Goal: Communication & Community: Share content

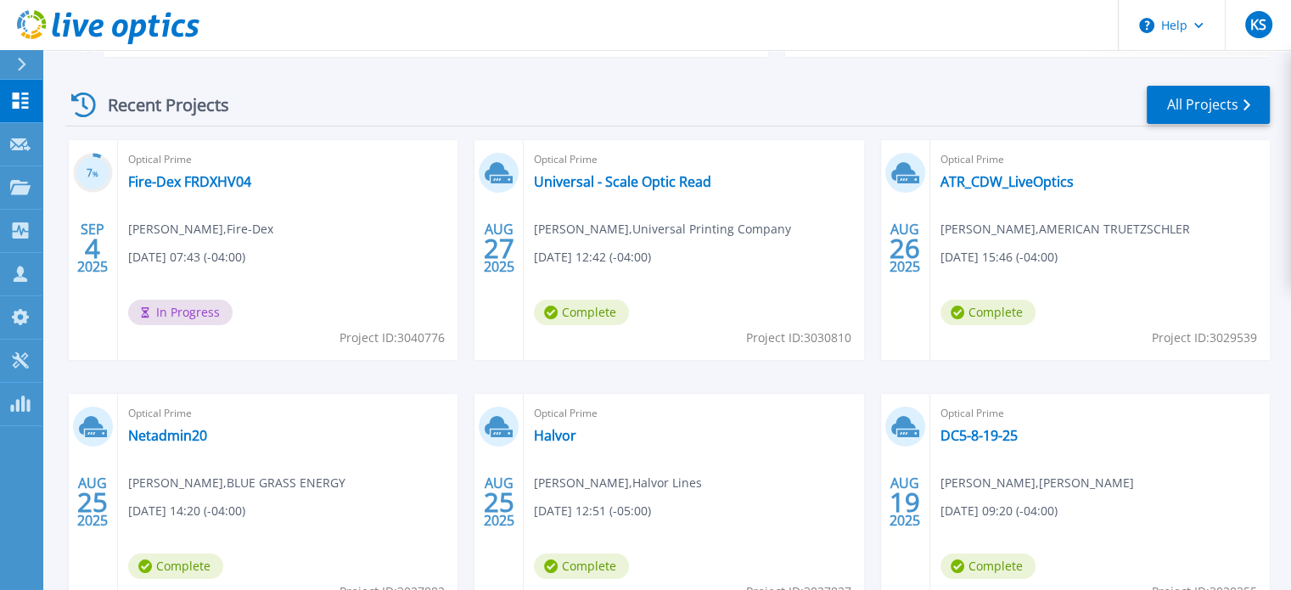
scroll to position [255, 0]
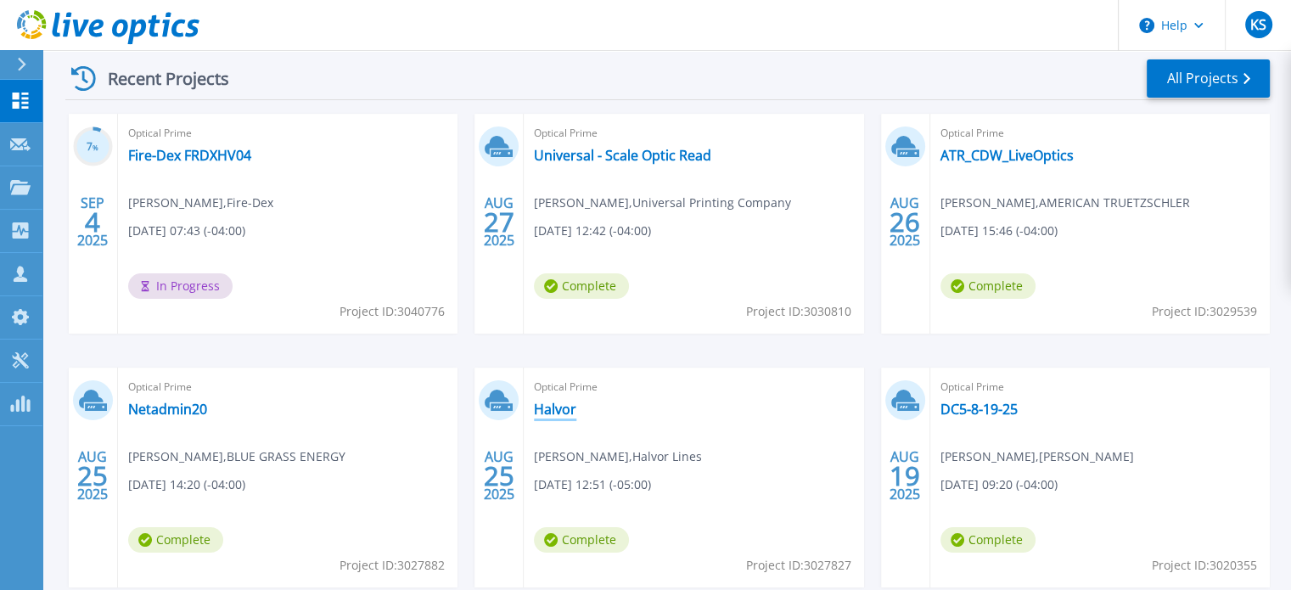
click at [547, 406] on link "Halvor" at bounding box center [555, 409] width 42 height 17
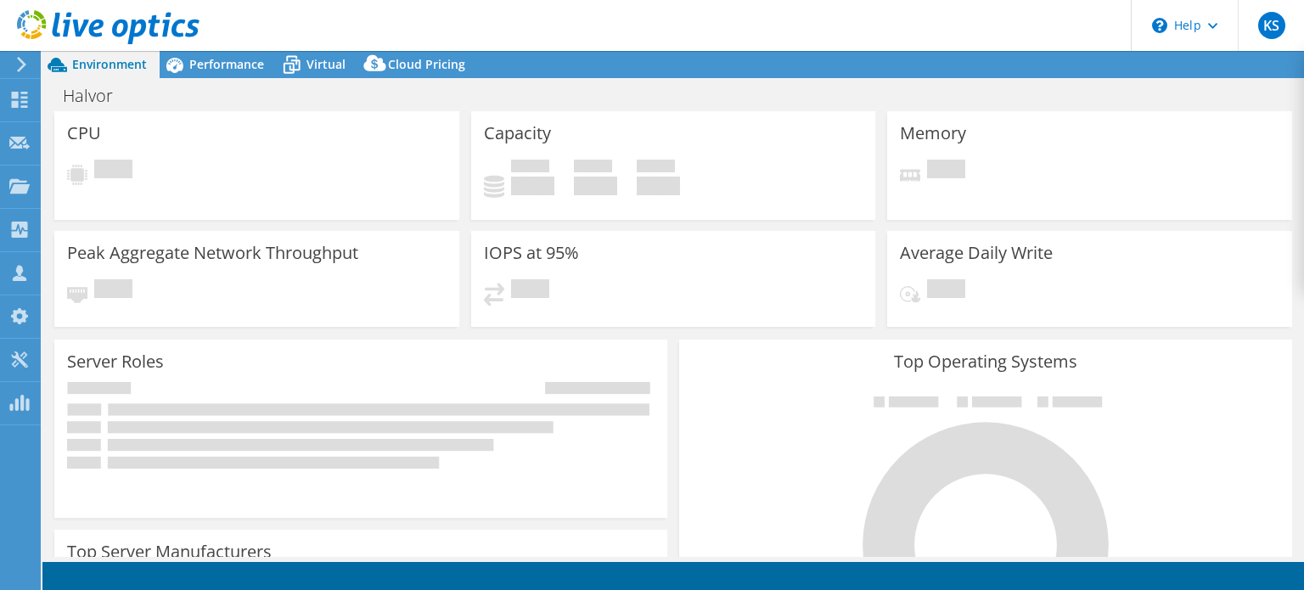
select select "USD"
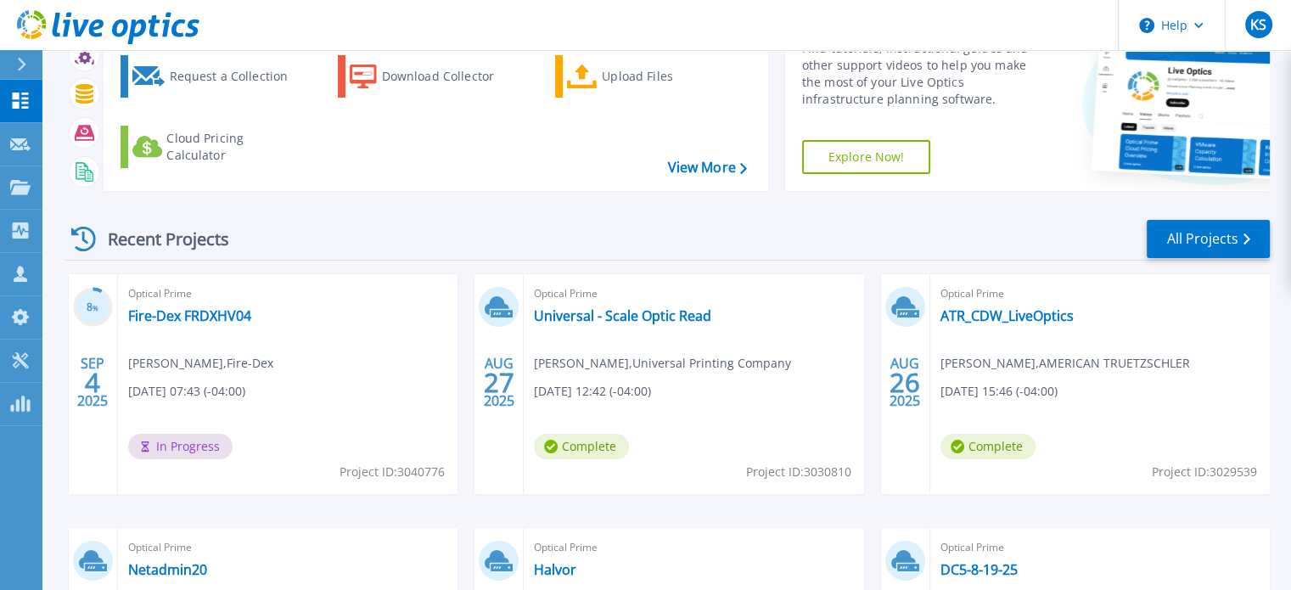
scroll to position [85, 0]
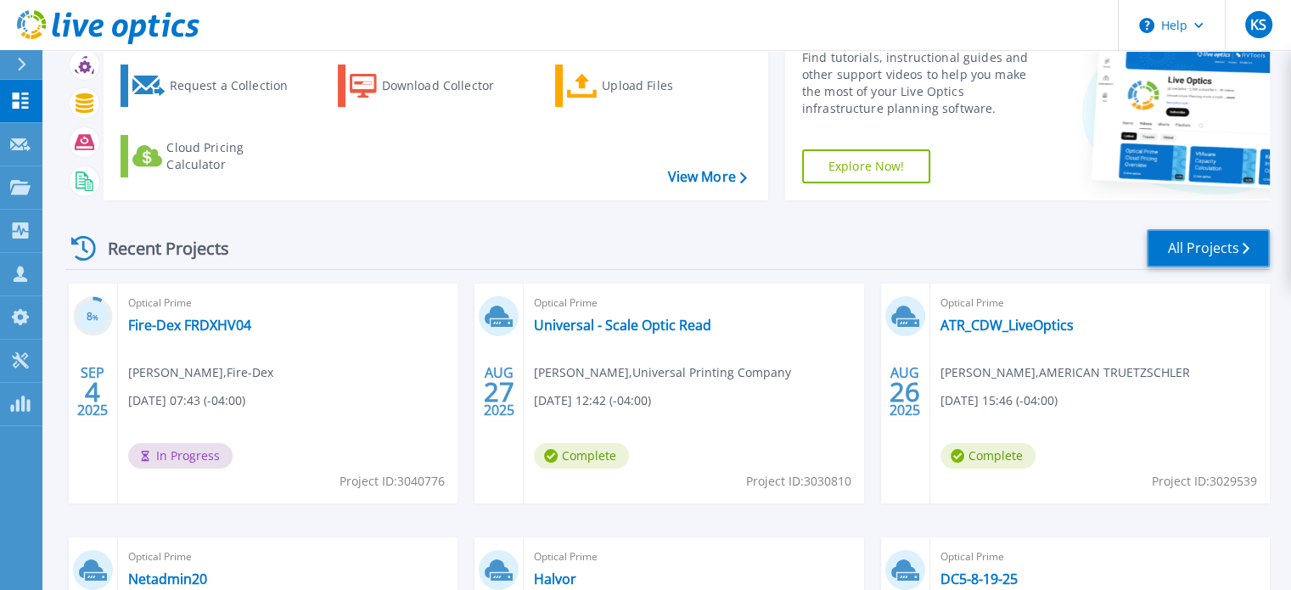
click at [1196, 240] on link "All Projects" at bounding box center [1208, 248] width 123 height 38
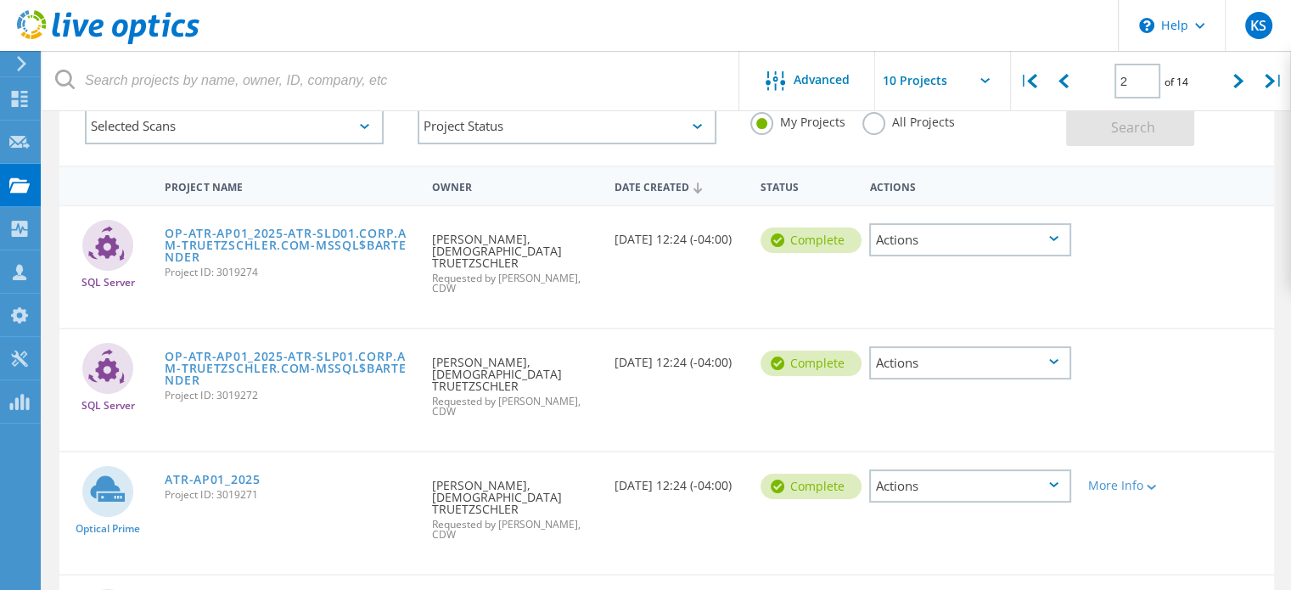
scroll to position [61, 0]
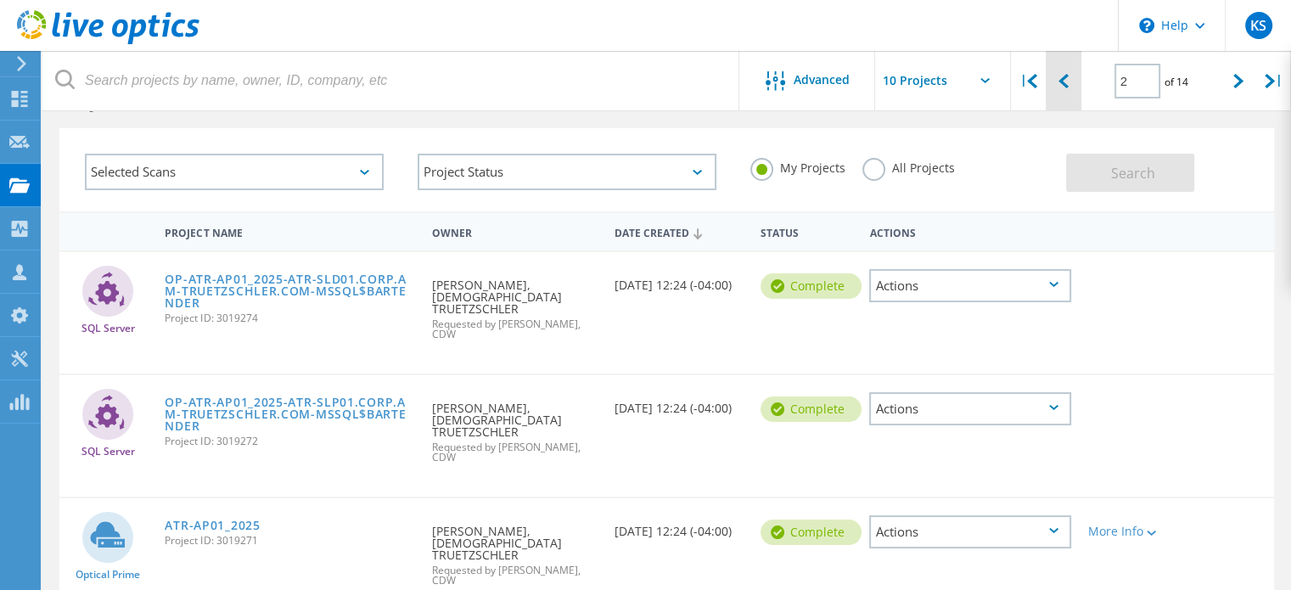
click at [1062, 77] on icon at bounding box center [1064, 81] width 10 height 14
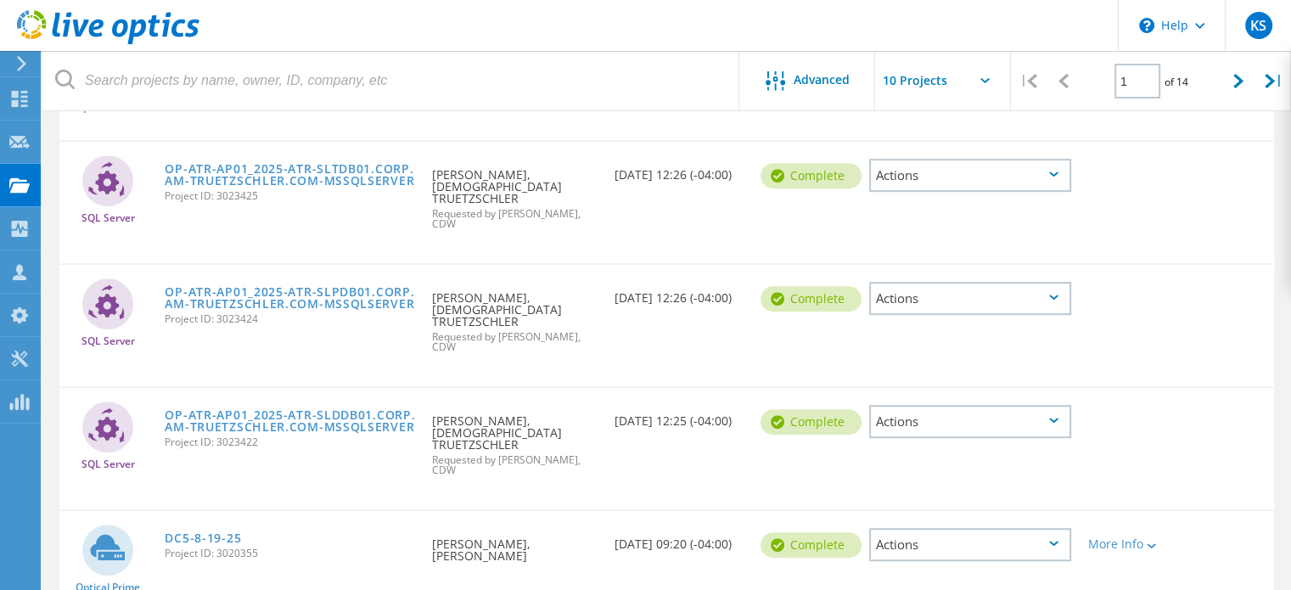
scroll to position [792, 0]
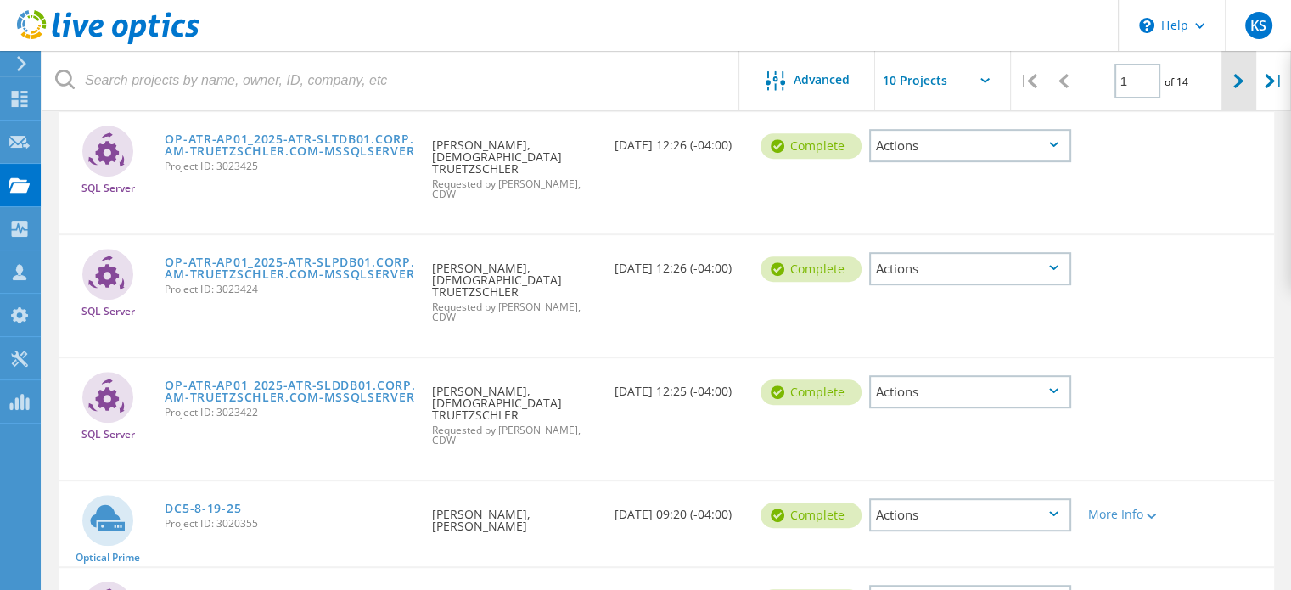
click at [1238, 82] on icon at bounding box center [1239, 81] width 10 height 14
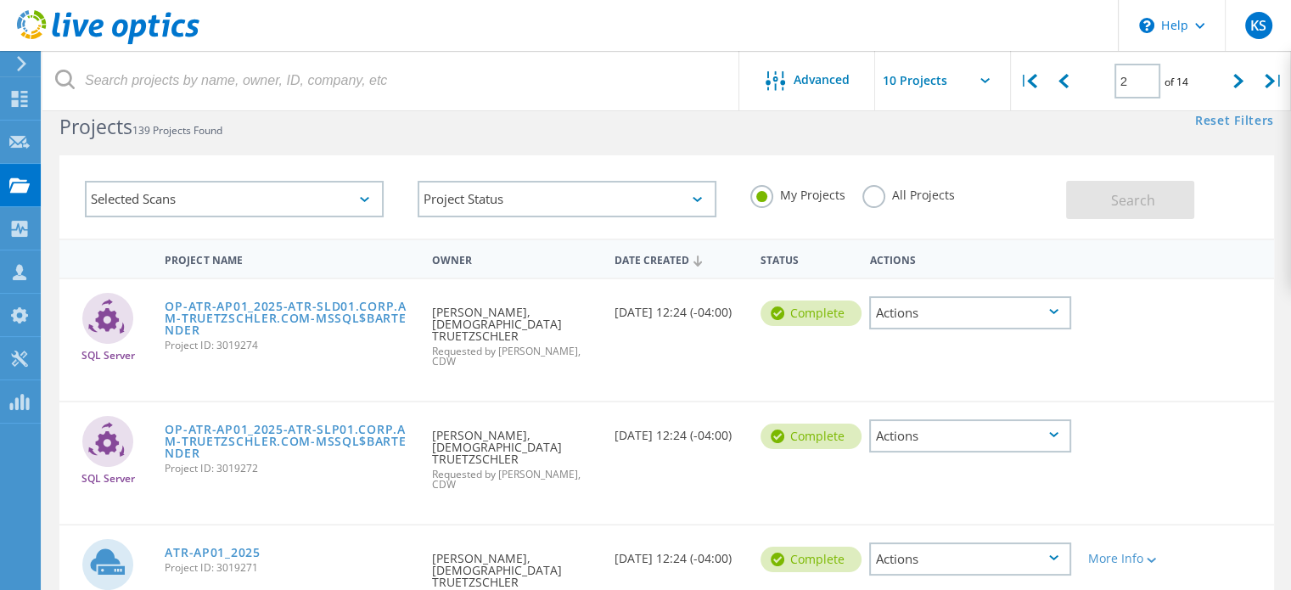
scroll to position [0, 0]
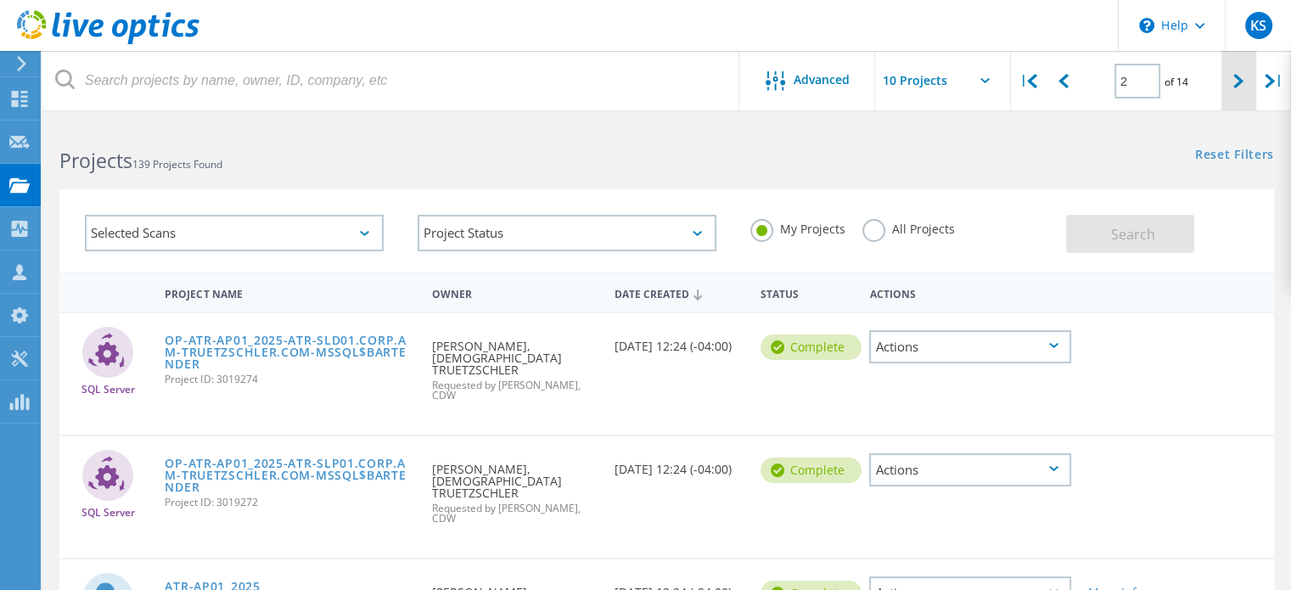
click at [1235, 80] on icon at bounding box center [1239, 81] width 10 height 14
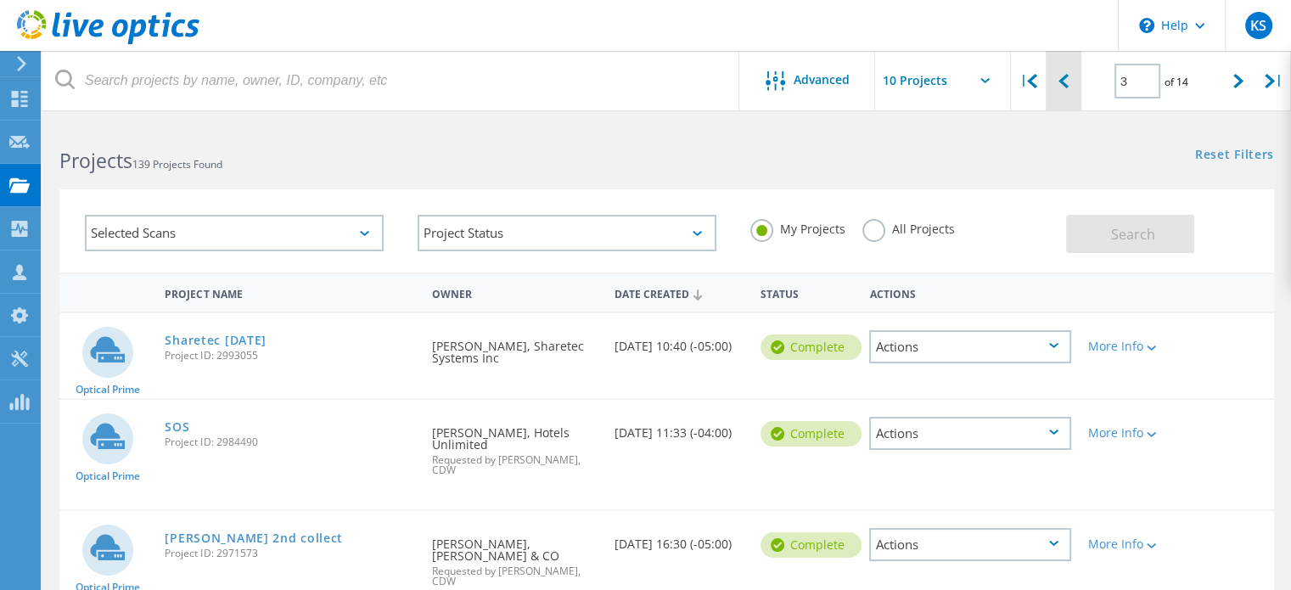
click at [1060, 73] on lo-svg-helper at bounding box center [1064, 80] width 10 height 14
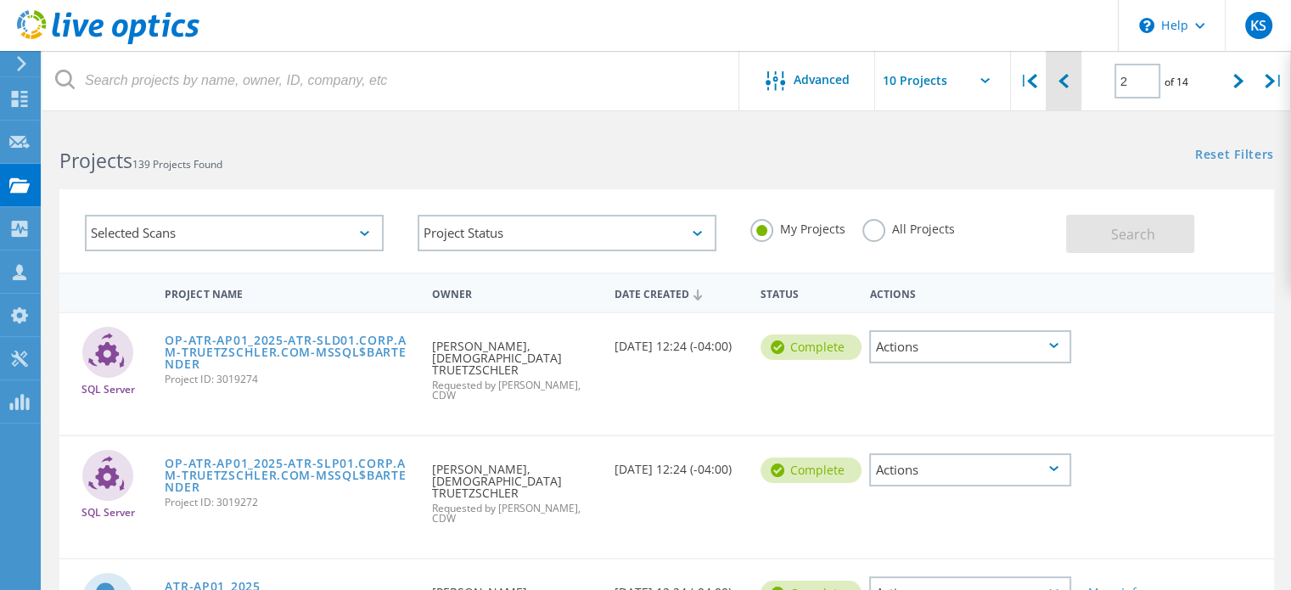
click at [1060, 73] on lo-svg-helper at bounding box center [1064, 80] width 10 height 14
type input "1"
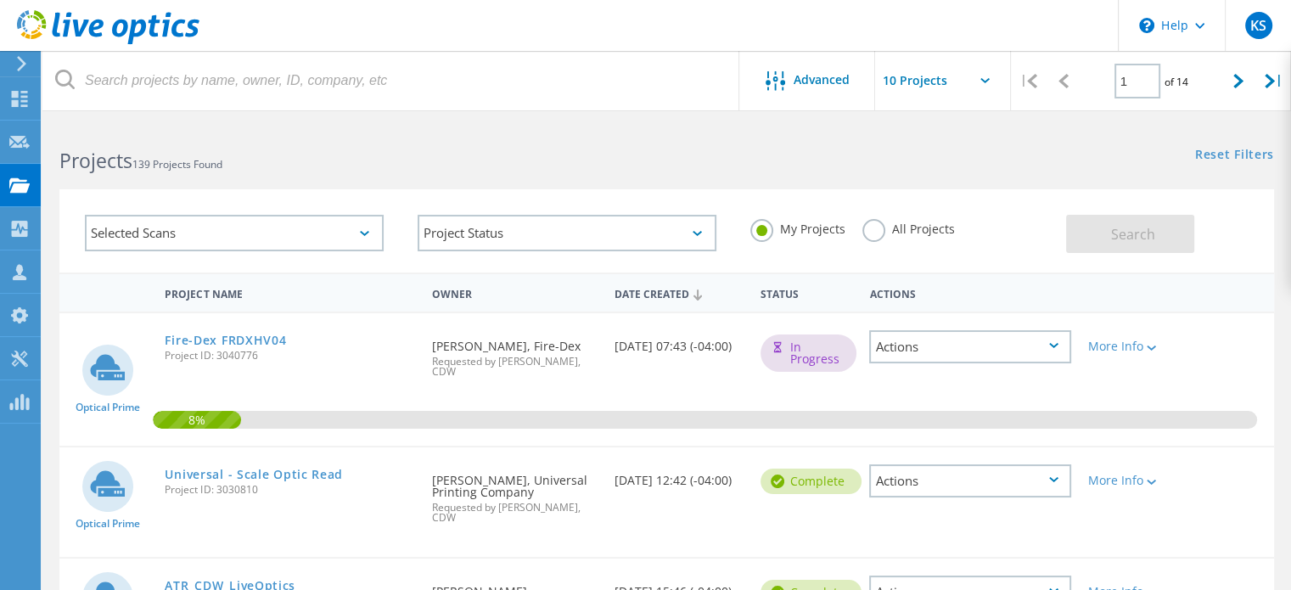
click at [369, 233] on icon at bounding box center [364, 233] width 9 height 5
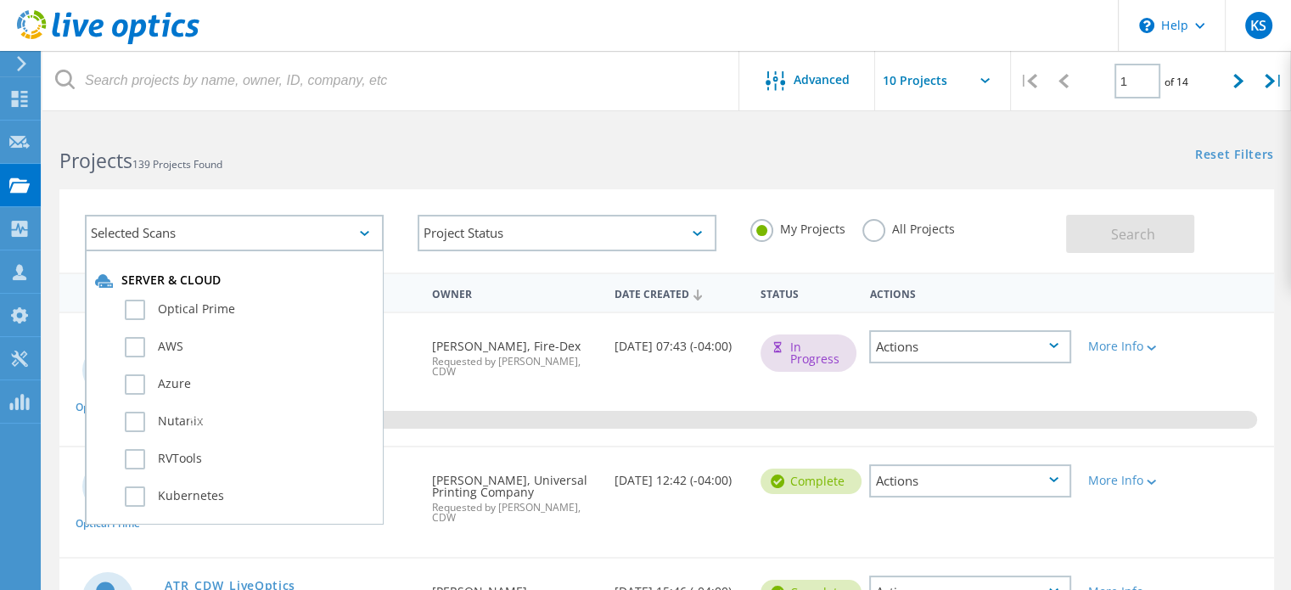
click at [361, 190] on div "Selected Scans Server & Cloud Optical Prime AWS Azure Nutanix RVTools Kubernete…" at bounding box center [666, 230] width 1215 height 83
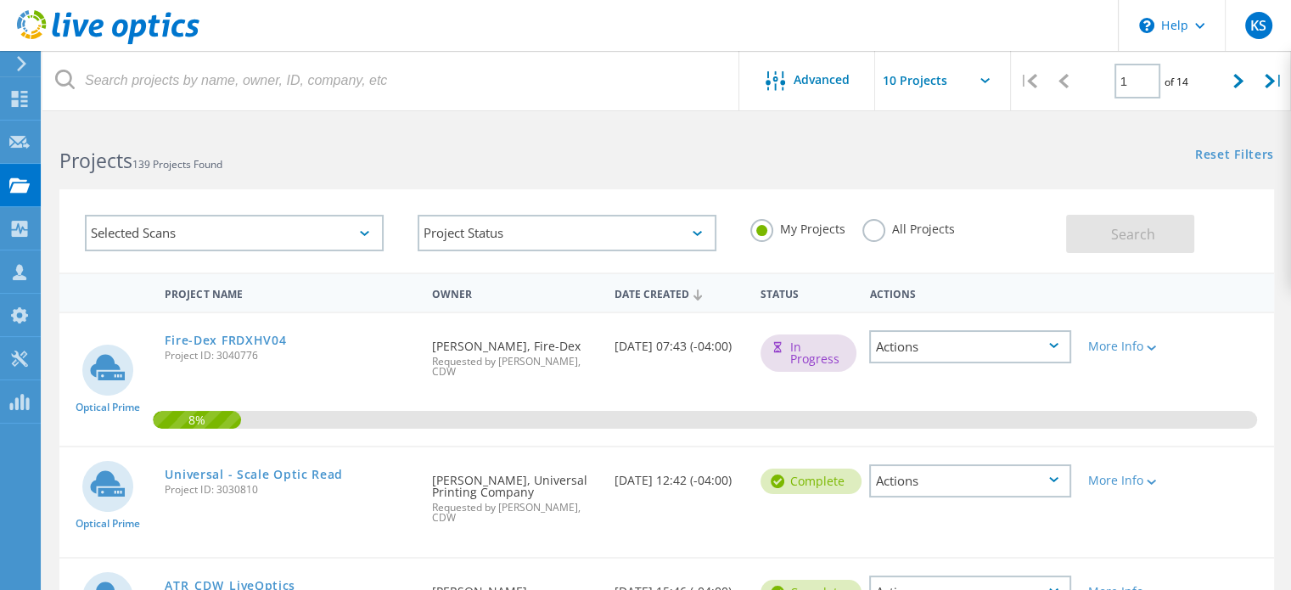
click at [76, 26] on use at bounding box center [108, 27] width 183 height 34
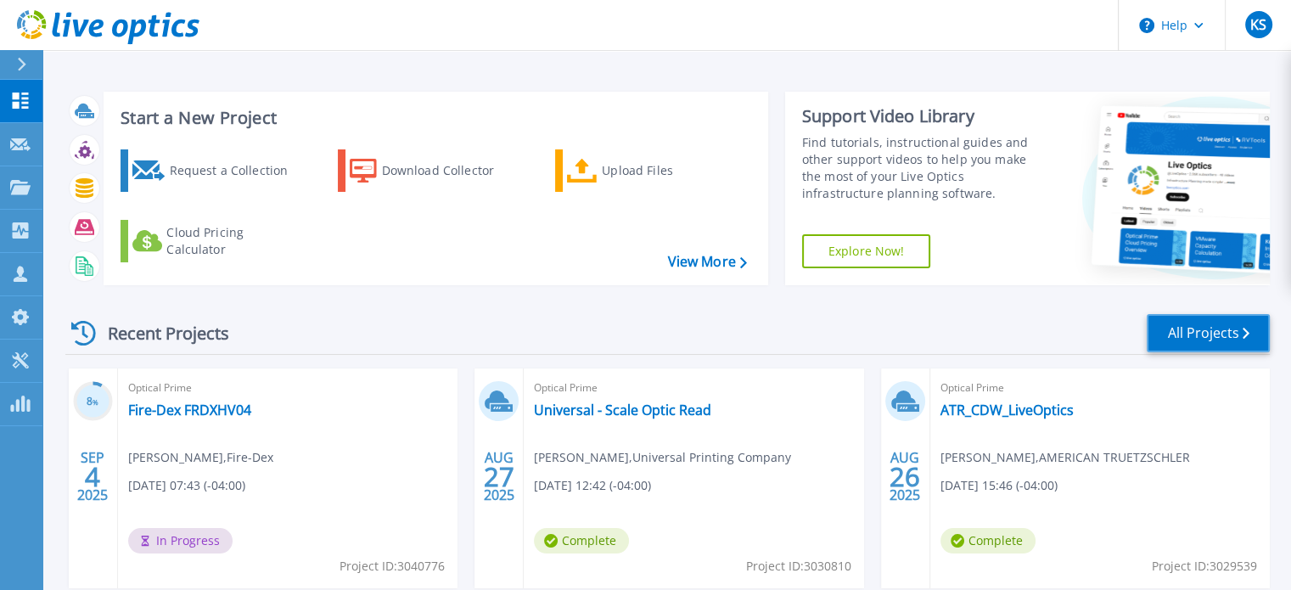
click at [1205, 334] on link "All Projects" at bounding box center [1208, 333] width 123 height 38
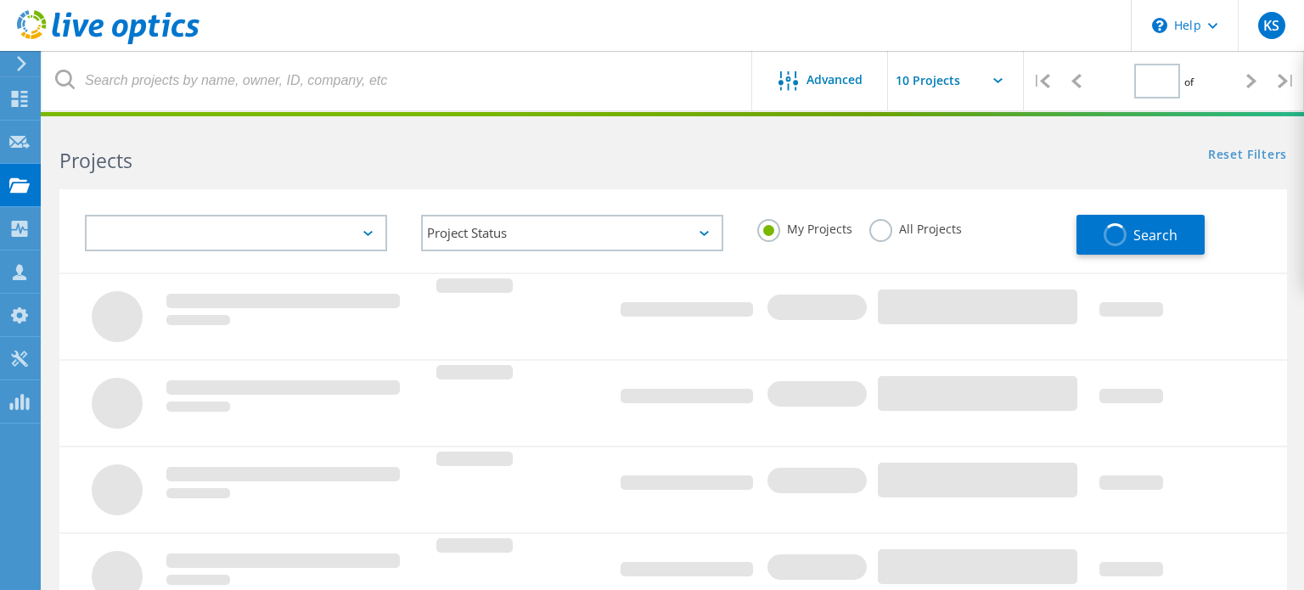
type input "1"
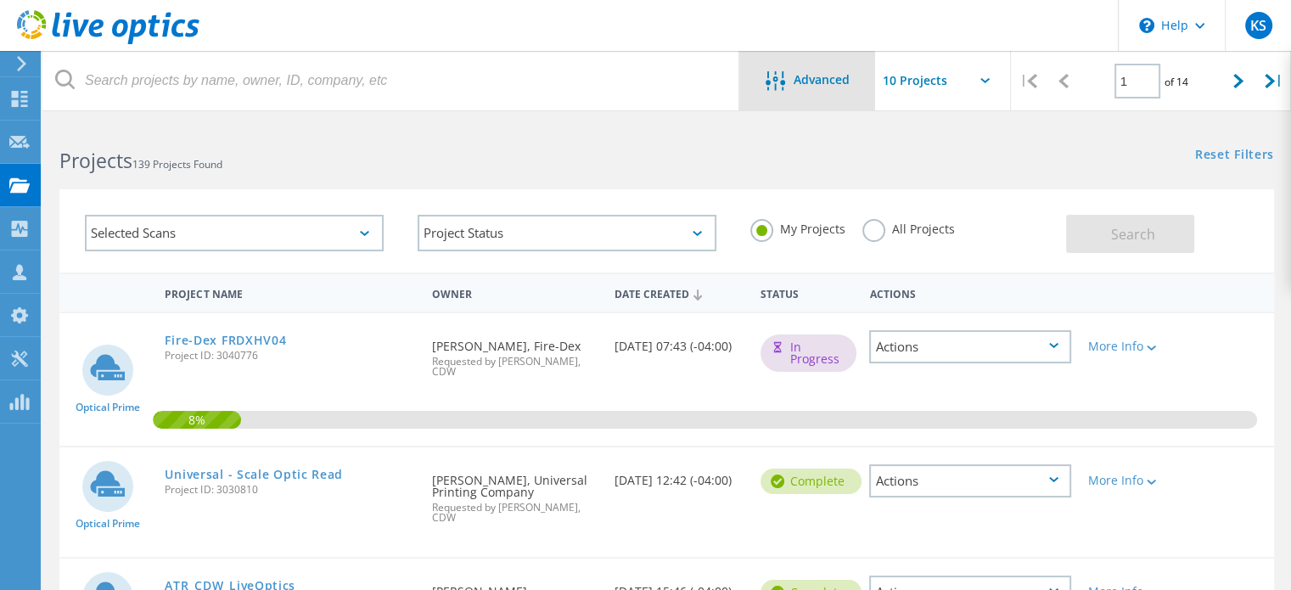
click at [813, 82] on span "Advanced" at bounding box center [822, 80] width 56 height 12
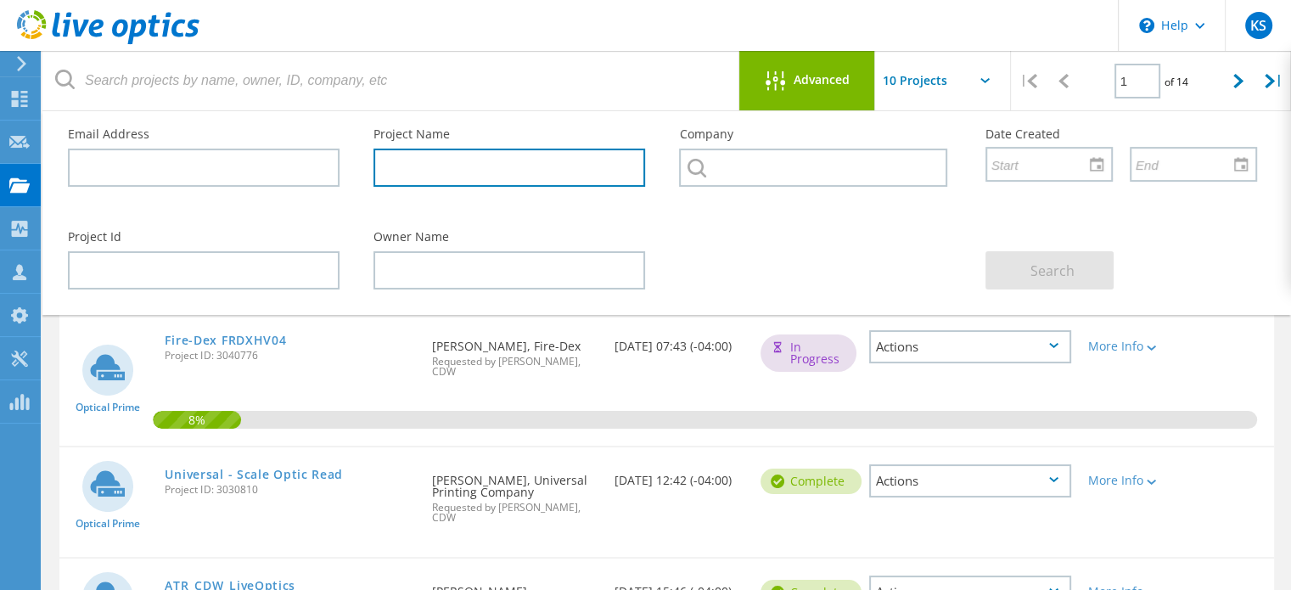
click at [422, 162] on input "text" at bounding box center [510, 168] width 272 height 38
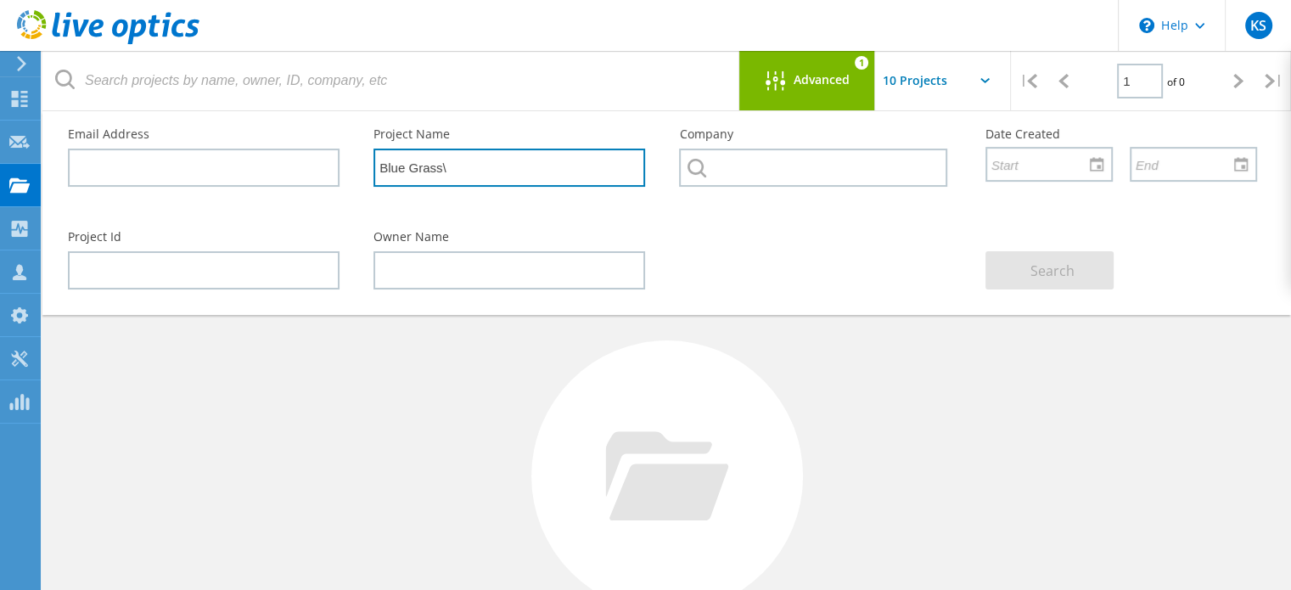
type input "Blue Grass"
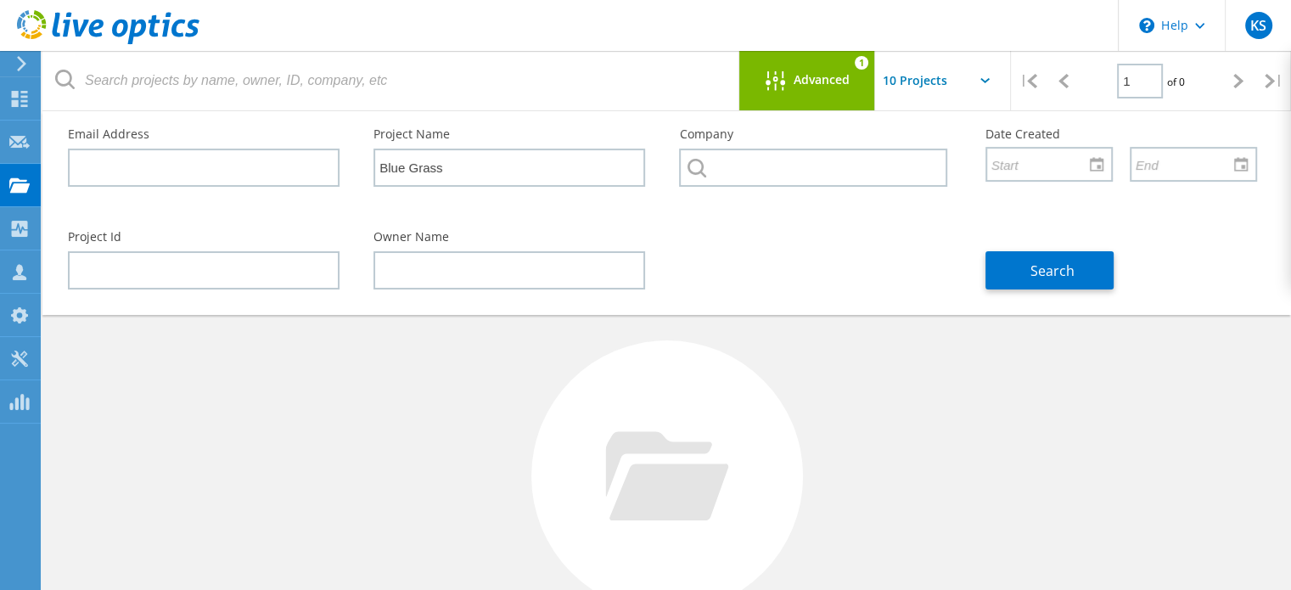
click at [1038, 248] on div "Search" at bounding box center [1122, 260] width 306 height 93
click at [1035, 267] on span "Search" at bounding box center [1053, 271] width 44 height 19
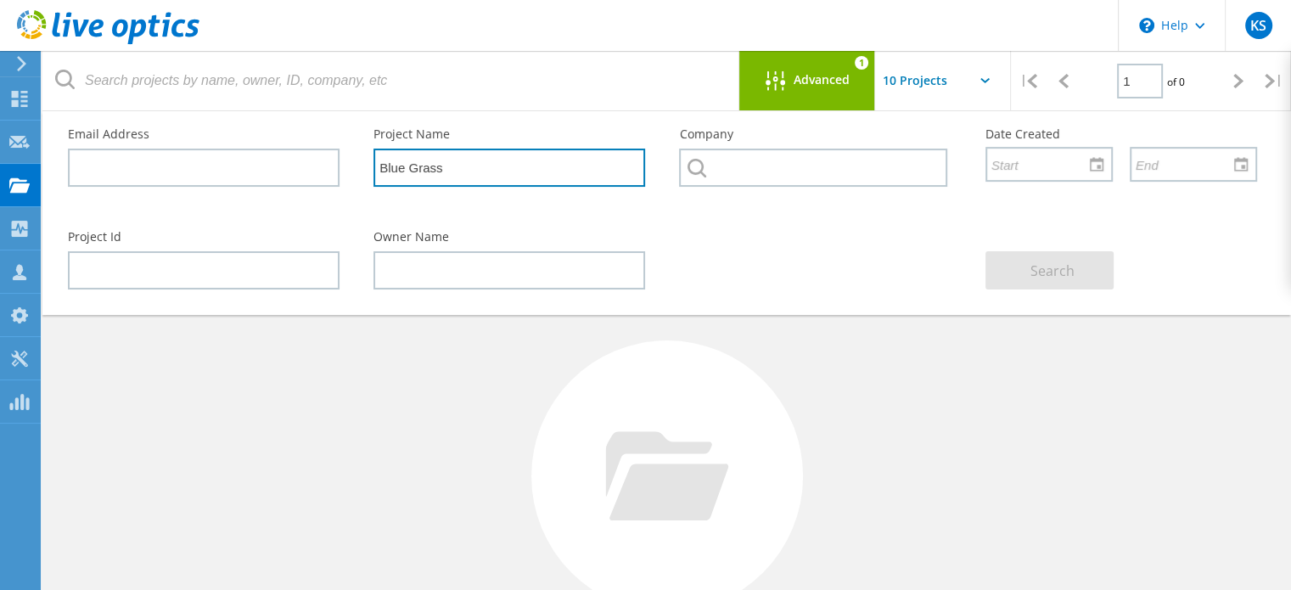
drag, startPoint x: 482, startPoint y: 172, endPoint x: 313, endPoint y: 189, distance: 169.8
click at [313, 189] on div "Email Address Project Name Blue Grass Company Date Created" at bounding box center [663, 162] width 1224 height 103
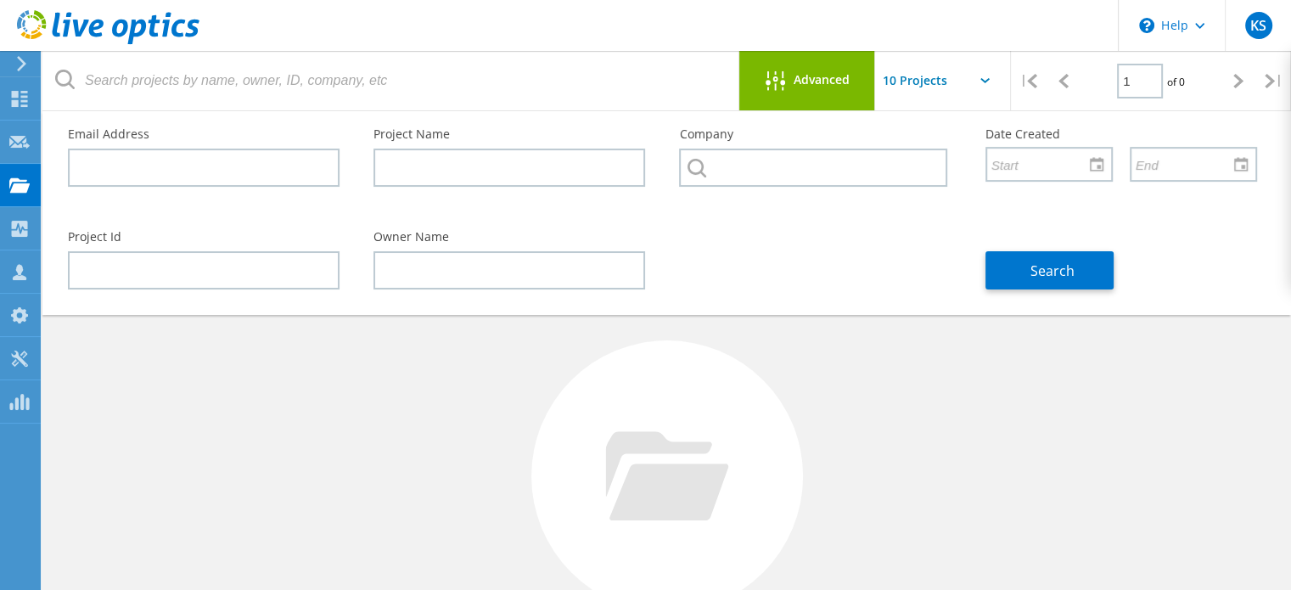
click at [697, 168] on icon at bounding box center [697, 168] width 19 height 19
click at [739, 167] on input "text" at bounding box center [812, 168] width 267 height 38
paste input "DS-C9132T-24PITK9"
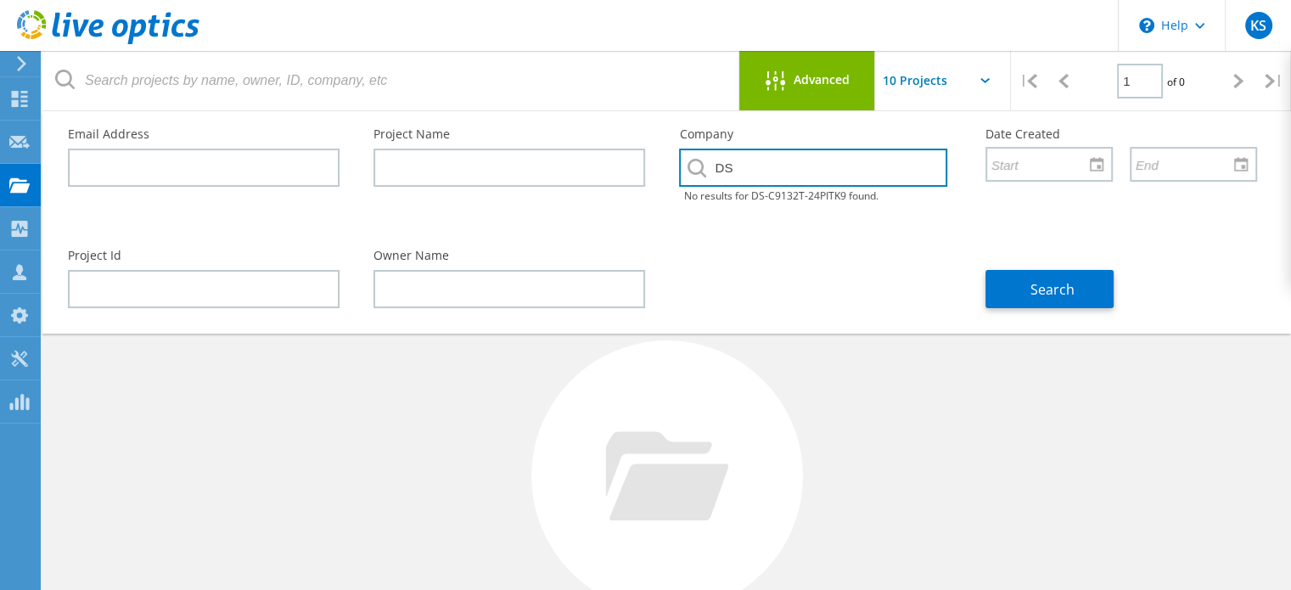
type input "D"
type input "b"
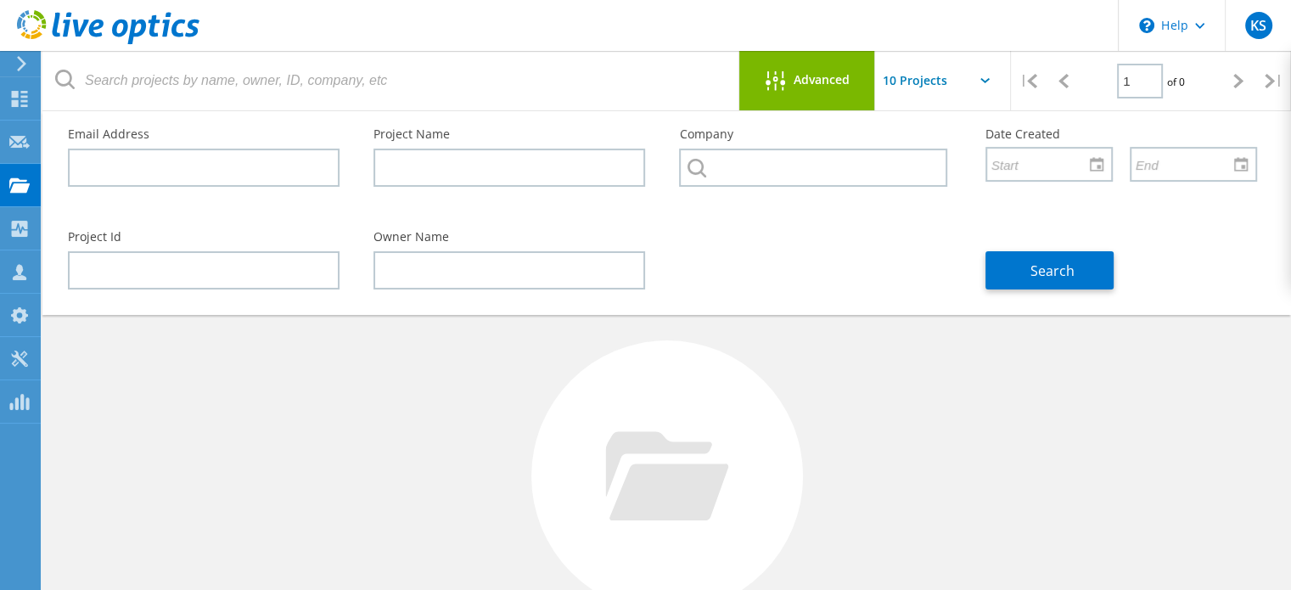
click at [841, 266] on div "Project Id Owner Name Search" at bounding box center [663, 260] width 1224 height 93
click at [817, 80] on span "Advanced" at bounding box center [822, 80] width 56 height 12
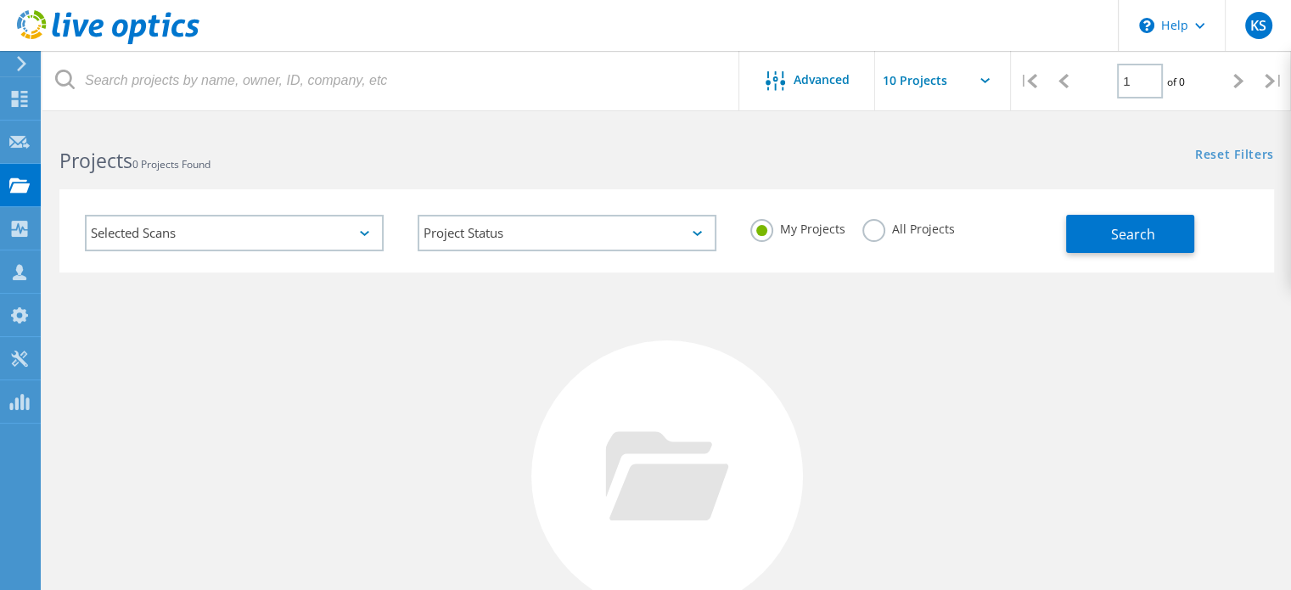
click at [1239, 81] on icon at bounding box center [1239, 81] width 10 height 14
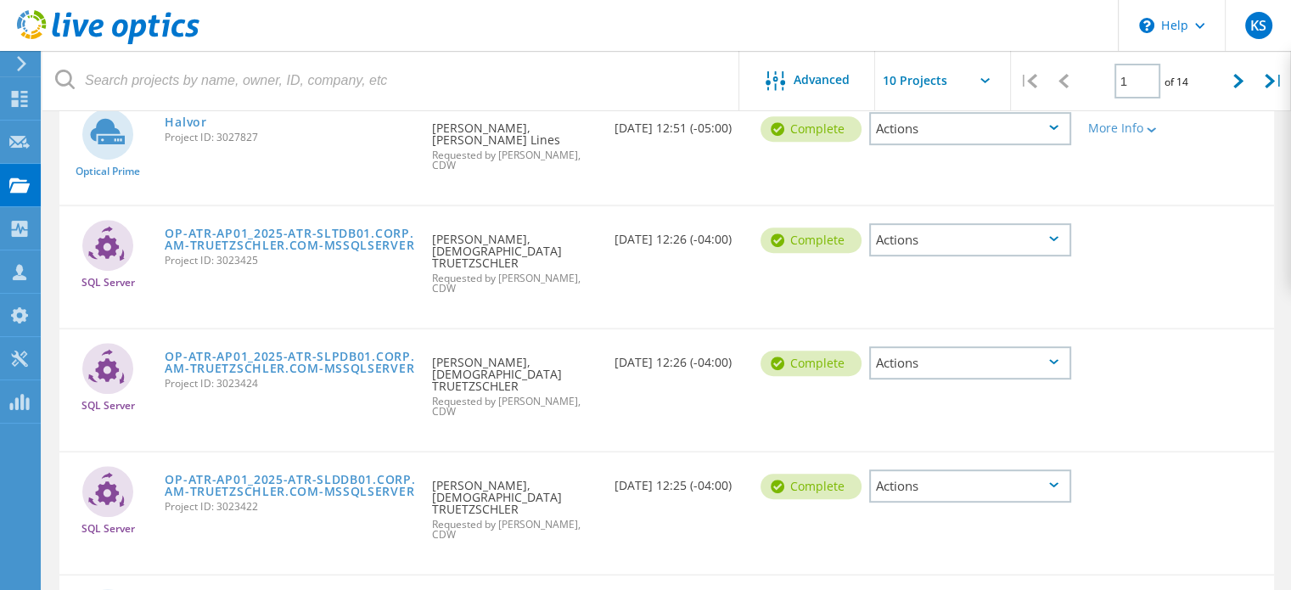
scroll to position [622, 0]
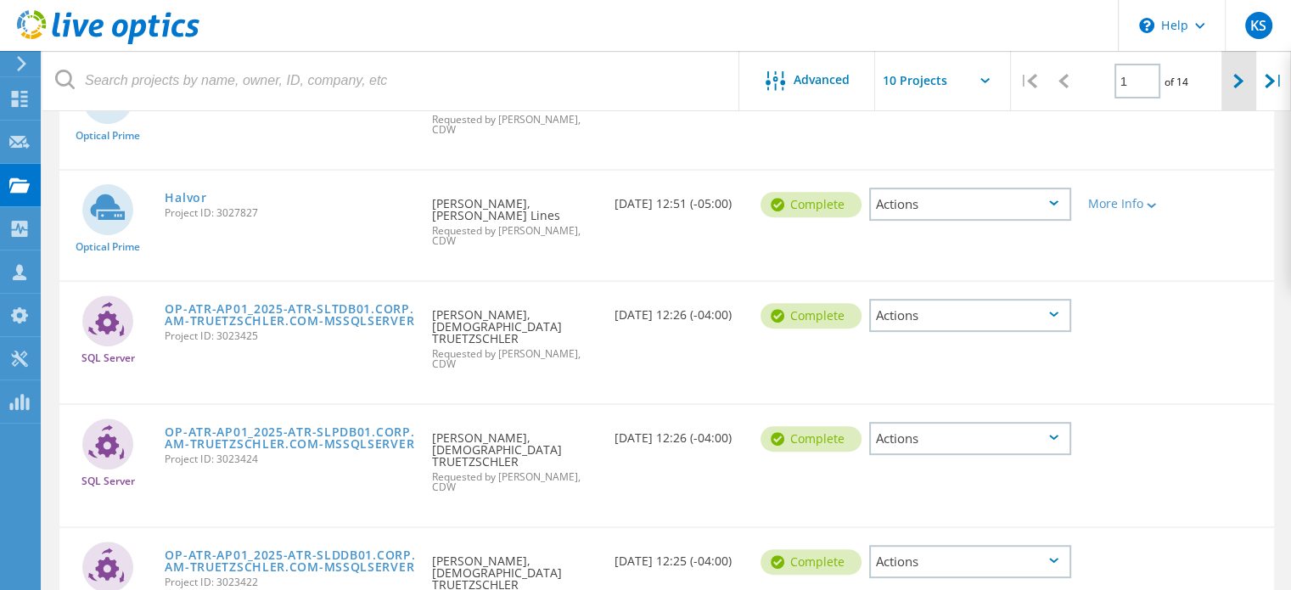
click at [1241, 79] on icon at bounding box center [1239, 81] width 10 height 14
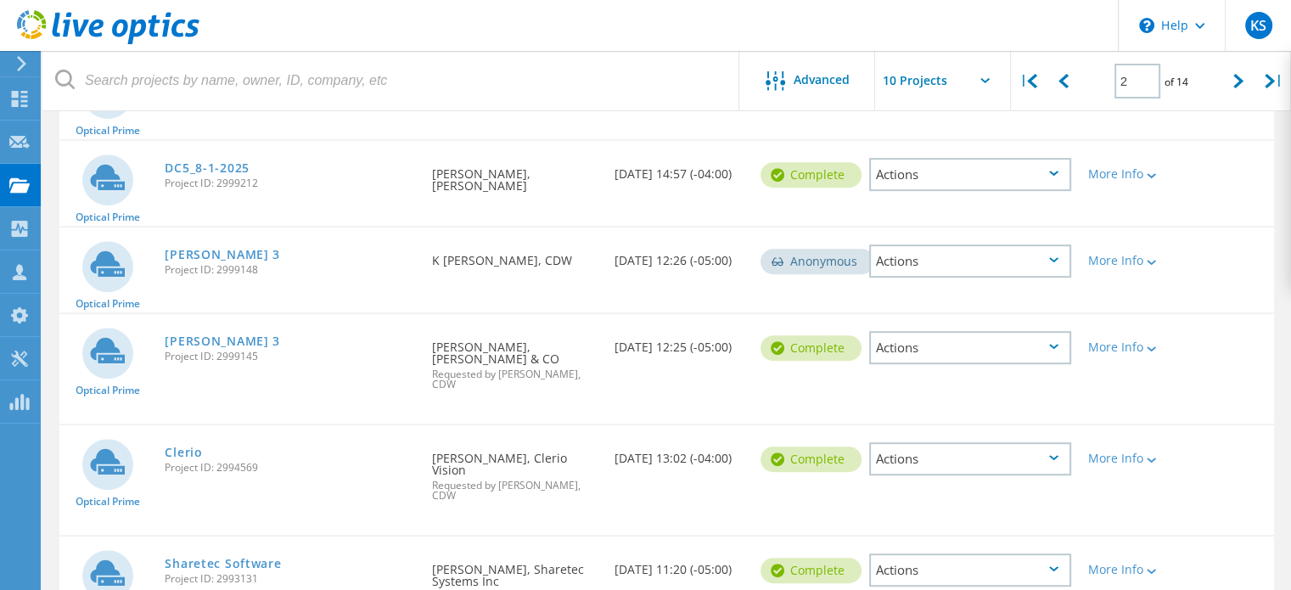
scroll to position [740, 0]
click at [1240, 80] on icon at bounding box center [1239, 81] width 10 height 14
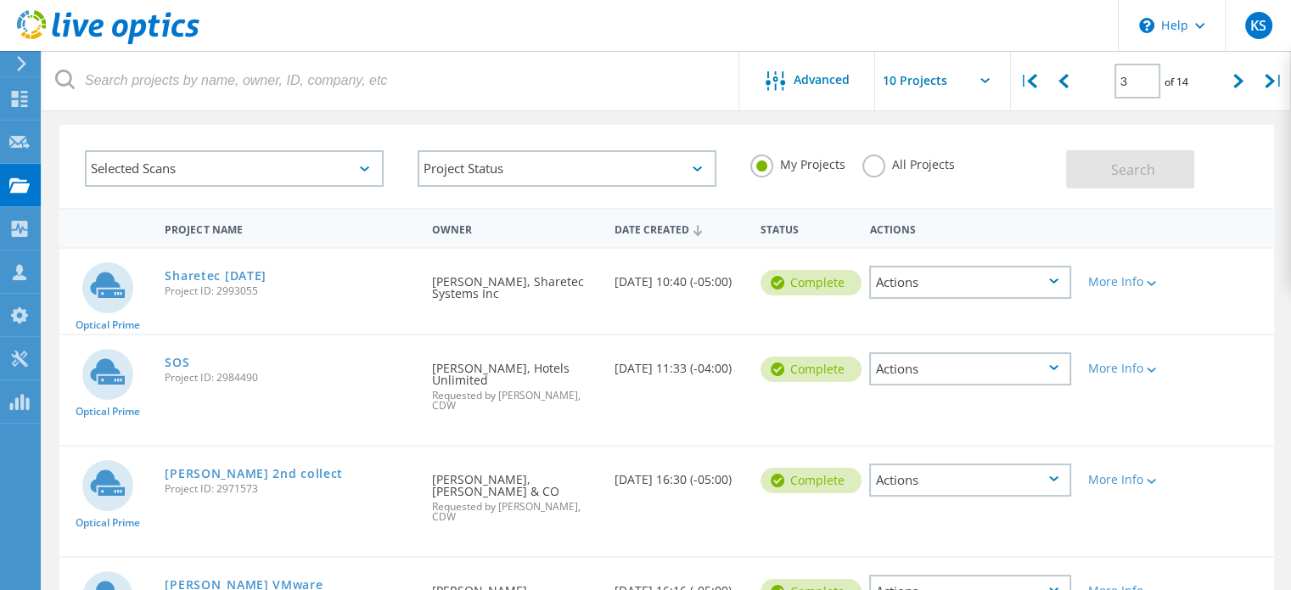
scroll to position [61, 0]
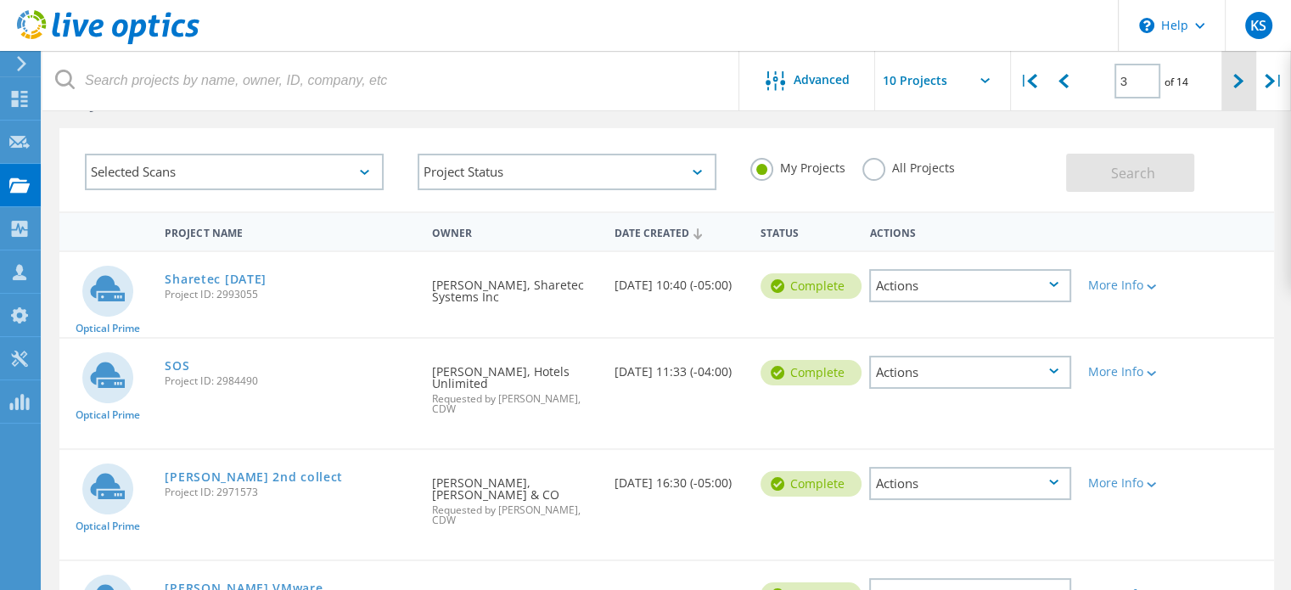
click at [1240, 76] on icon at bounding box center [1239, 81] width 10 height 14
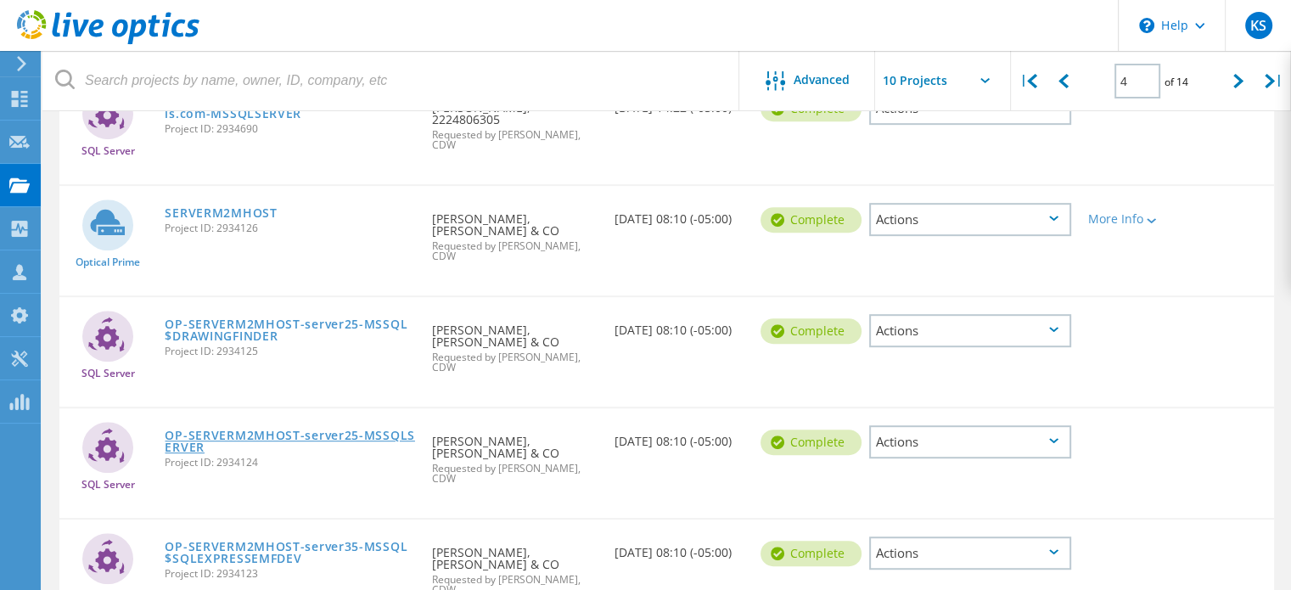
scroll to position [796, 0]
click at [1239, 78] on icon at bounding box center [1239, 81] width 10 height 14
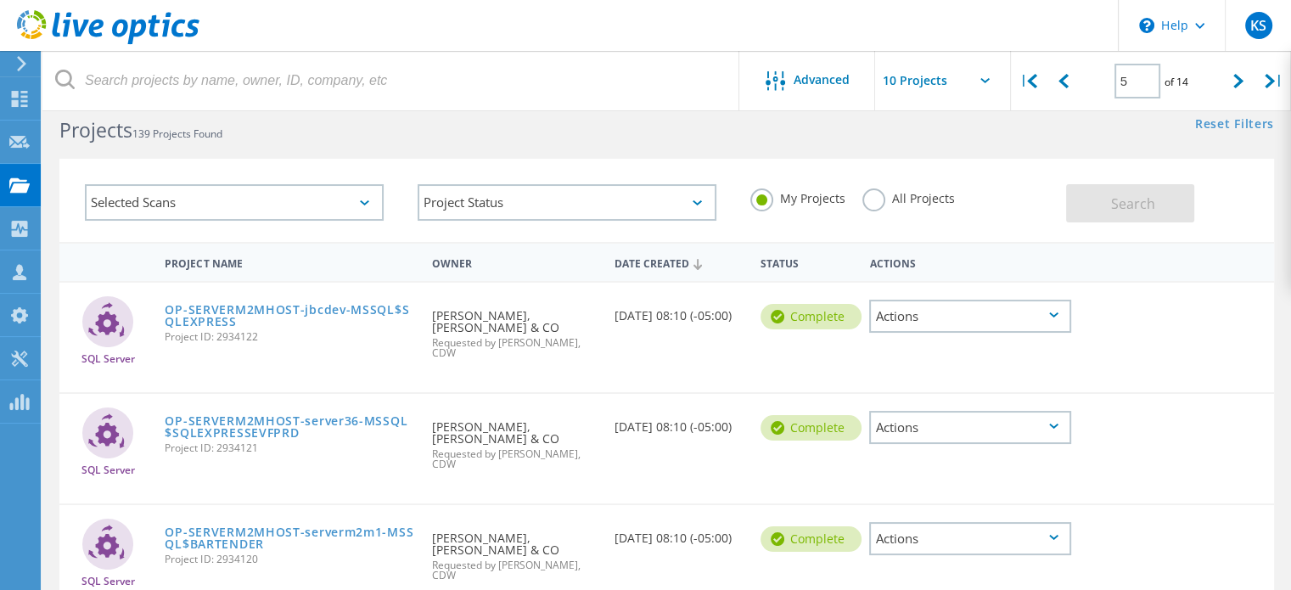
scroll to position [0, 0]
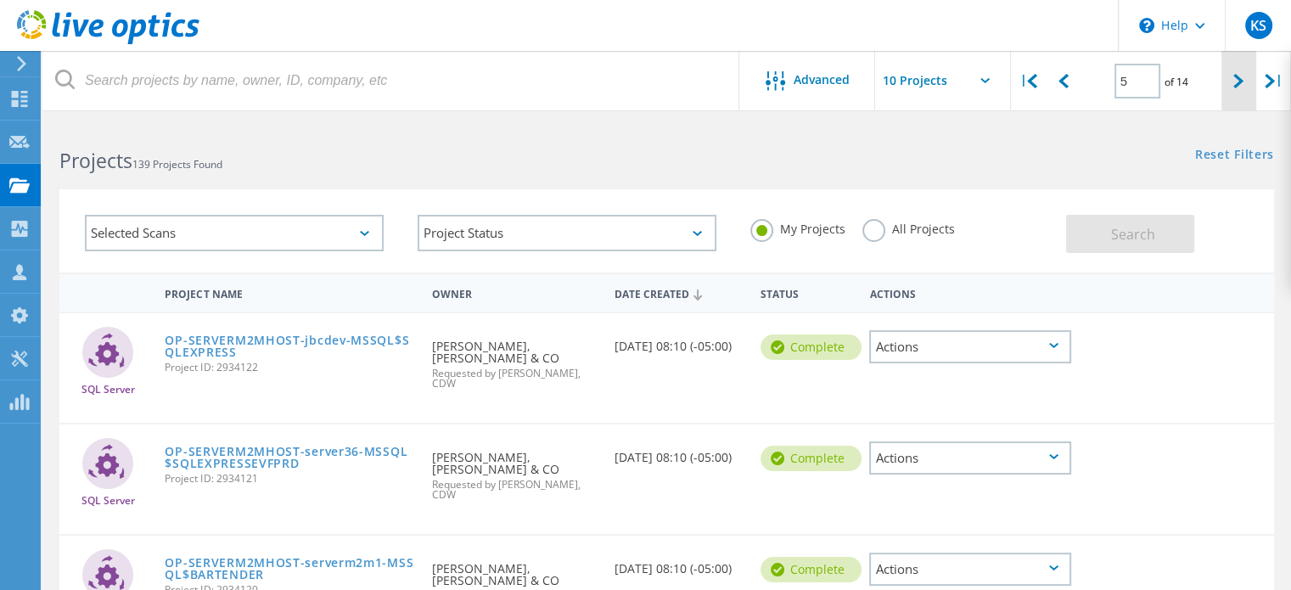
click at [1243, 79] on icon at bounding box center [1239, 81] width 10 height 14
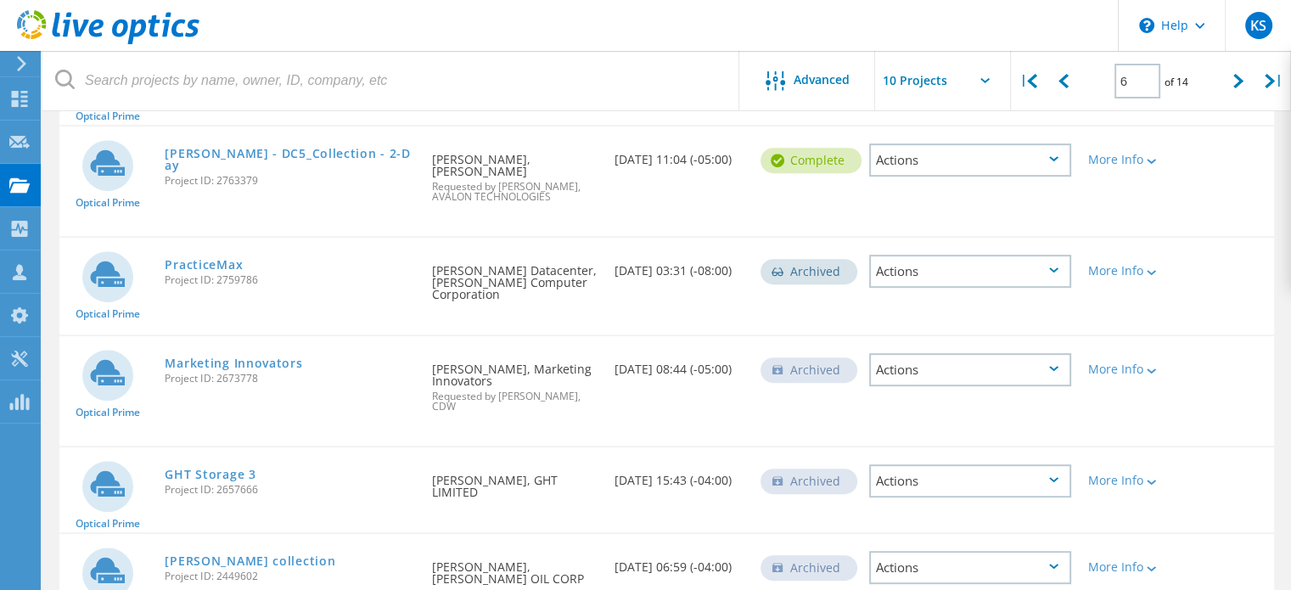
scroll to position [720, 0]
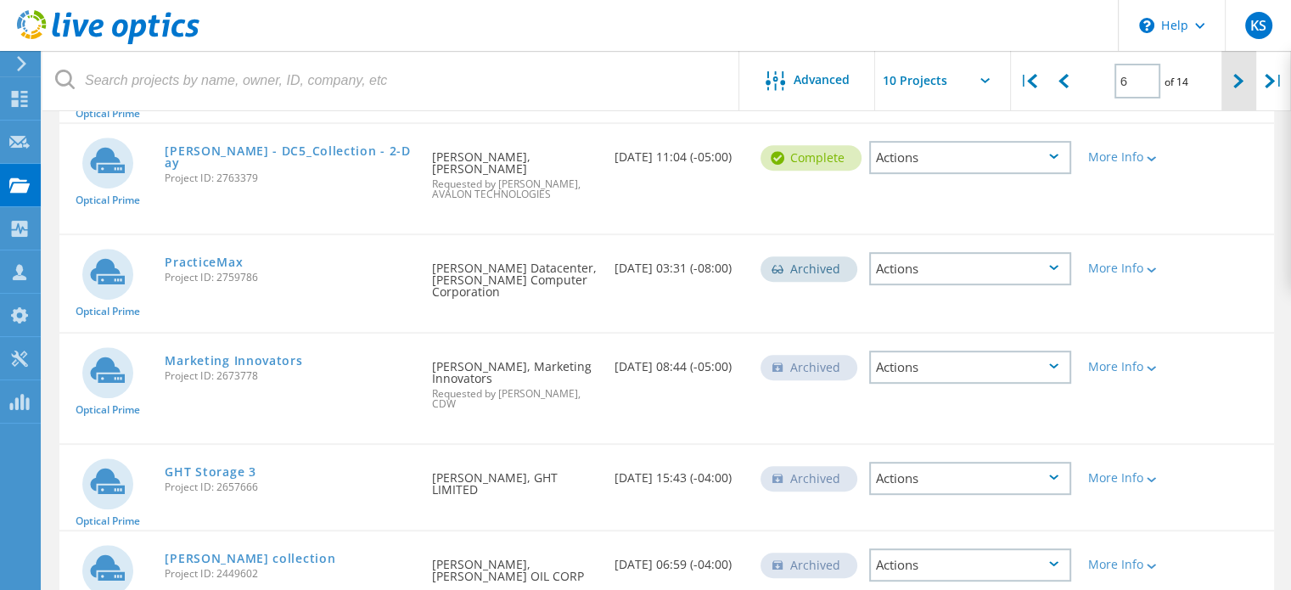
click at [1240, 74] on icon at bounding box center [1239, 81] width 10 height 14
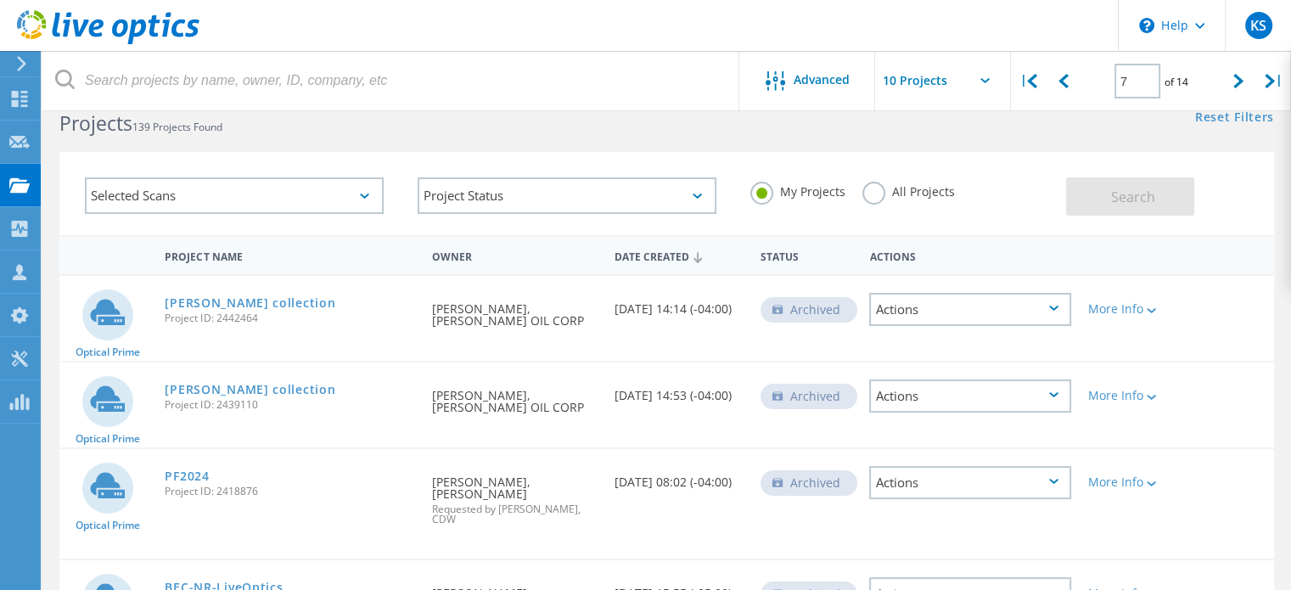
scroll to position [32, 0]
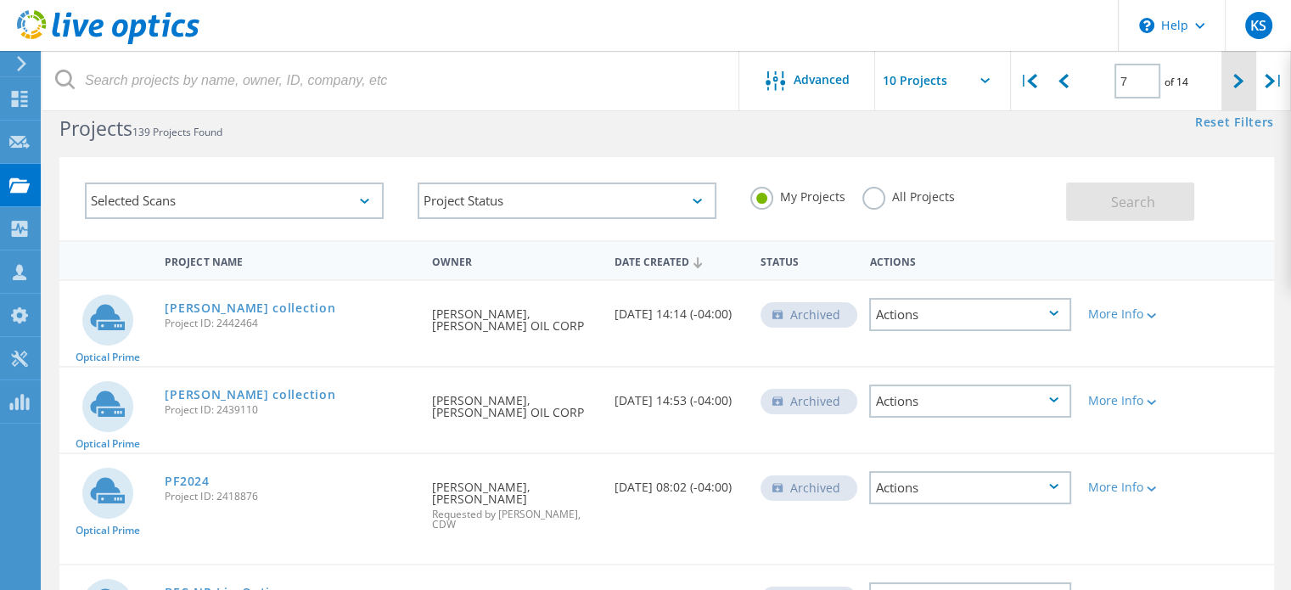
click at [1237, 80] on icon at bounding box center [1239, 81] width 10 height 14
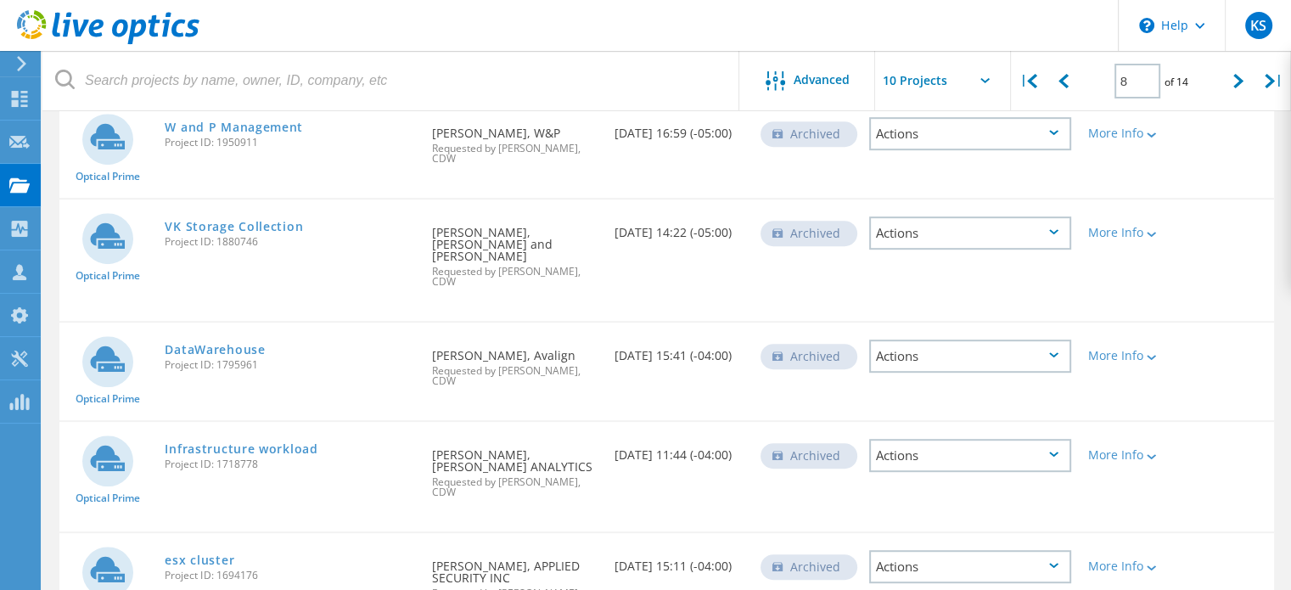
scroll to position [745, 0]
click at [1243, 77] on icon at bounding box center [1239, 81] width 10 height 14
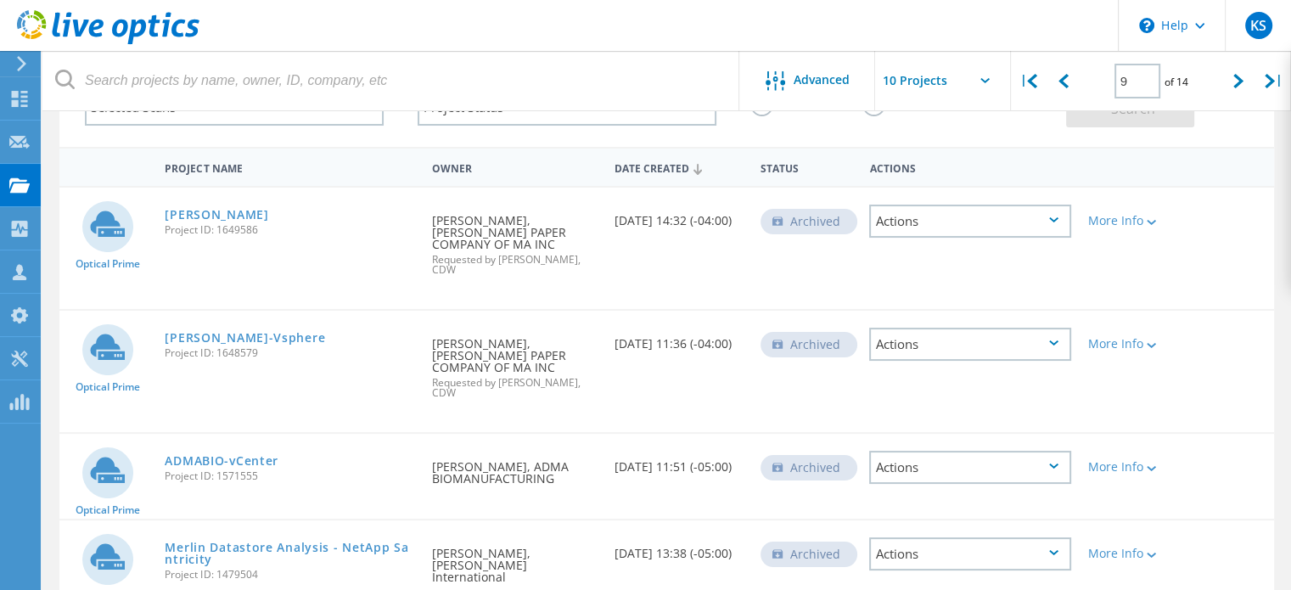
scroll to position [123, 0]
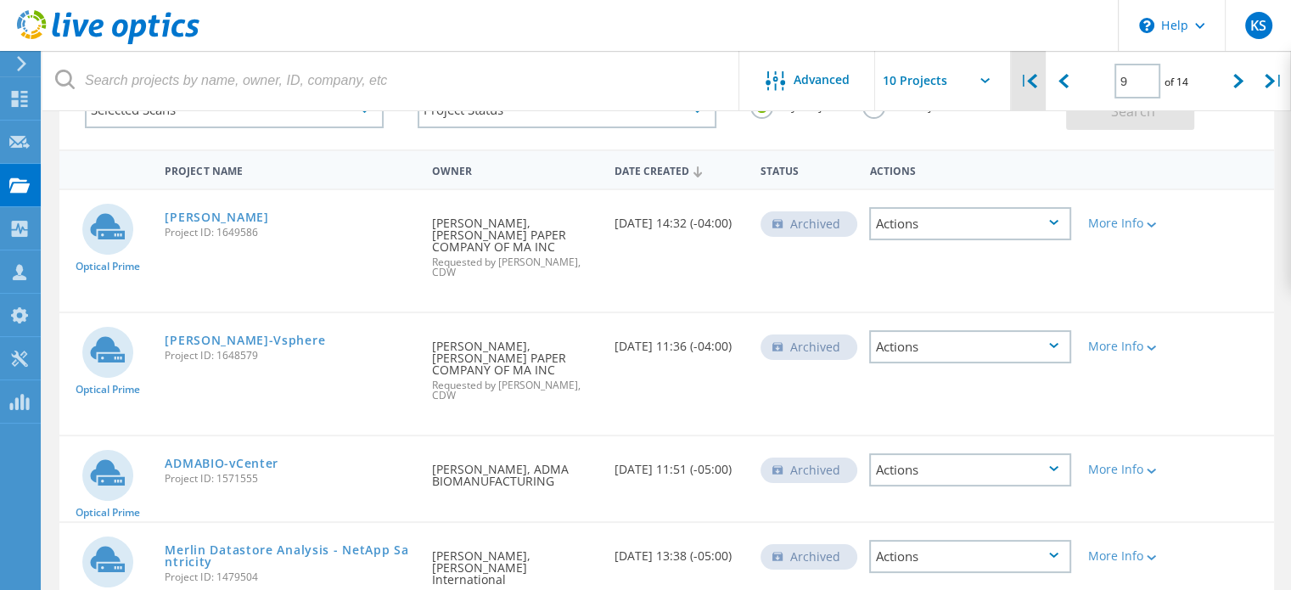
click at [1031, 86] on icon at bounding box center [1032, 81] width 10 height 14
type input "1"
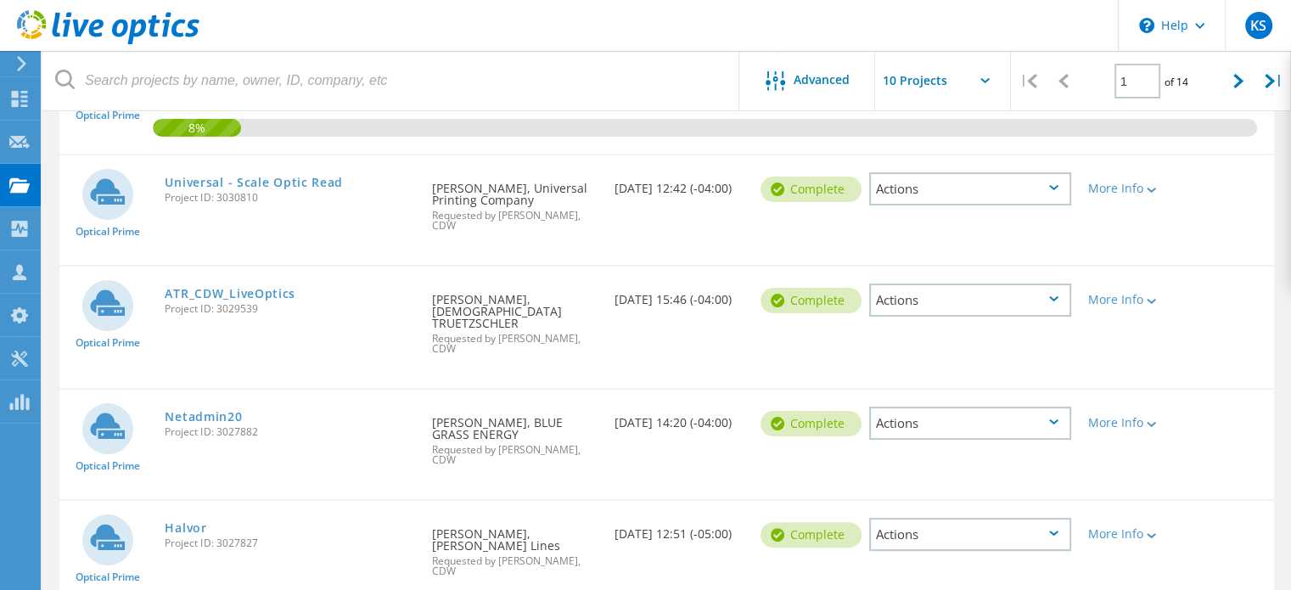
scroll to position [293, 0]
click at [195, 410] on link "Netadmin20" at bounding box center [203, 416] width 77 height 12
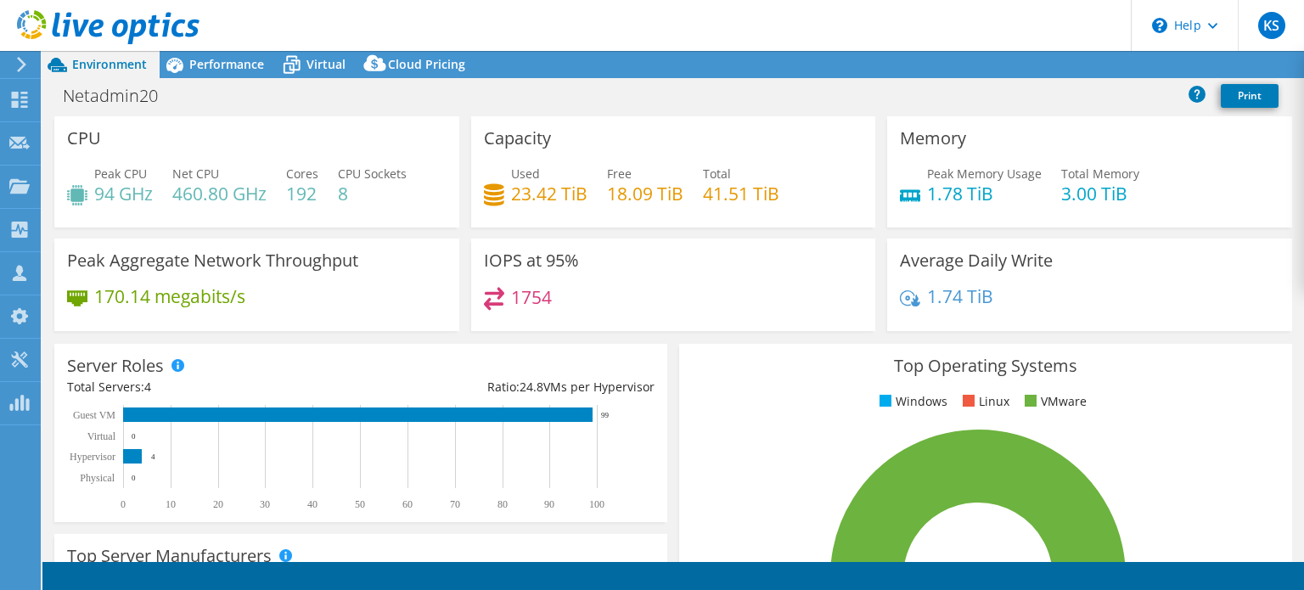
select select "USD"
click at [78, 21] on icon at bounding box center [108, 27] width 183 height 35
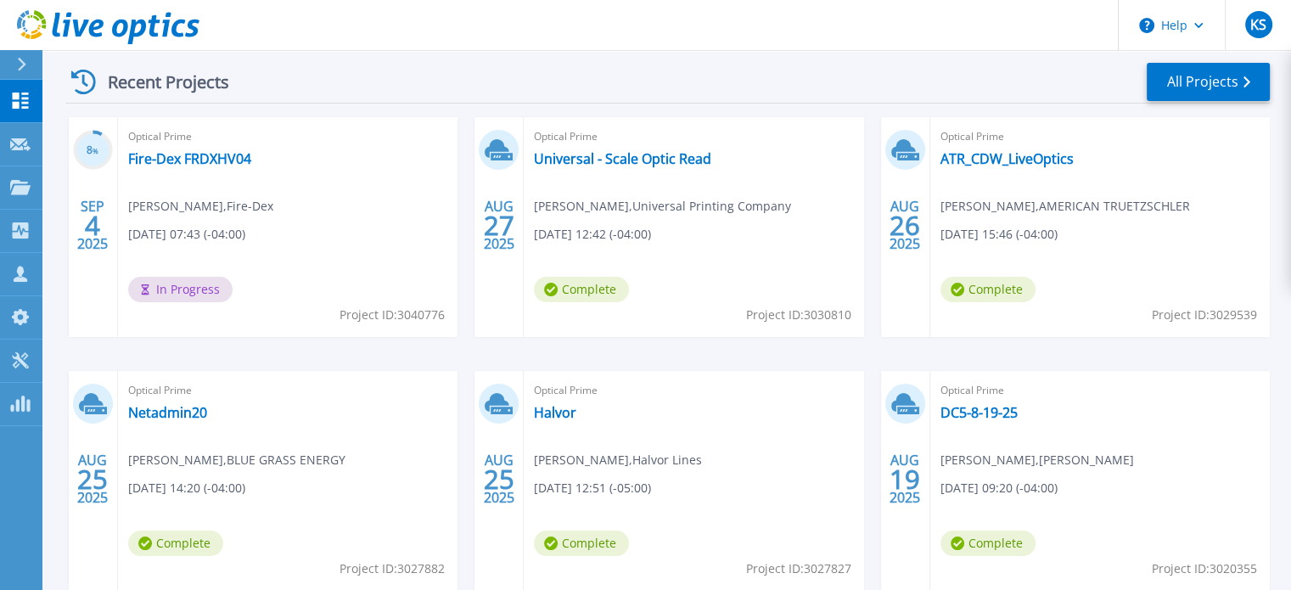
scroll to position [255, 0]
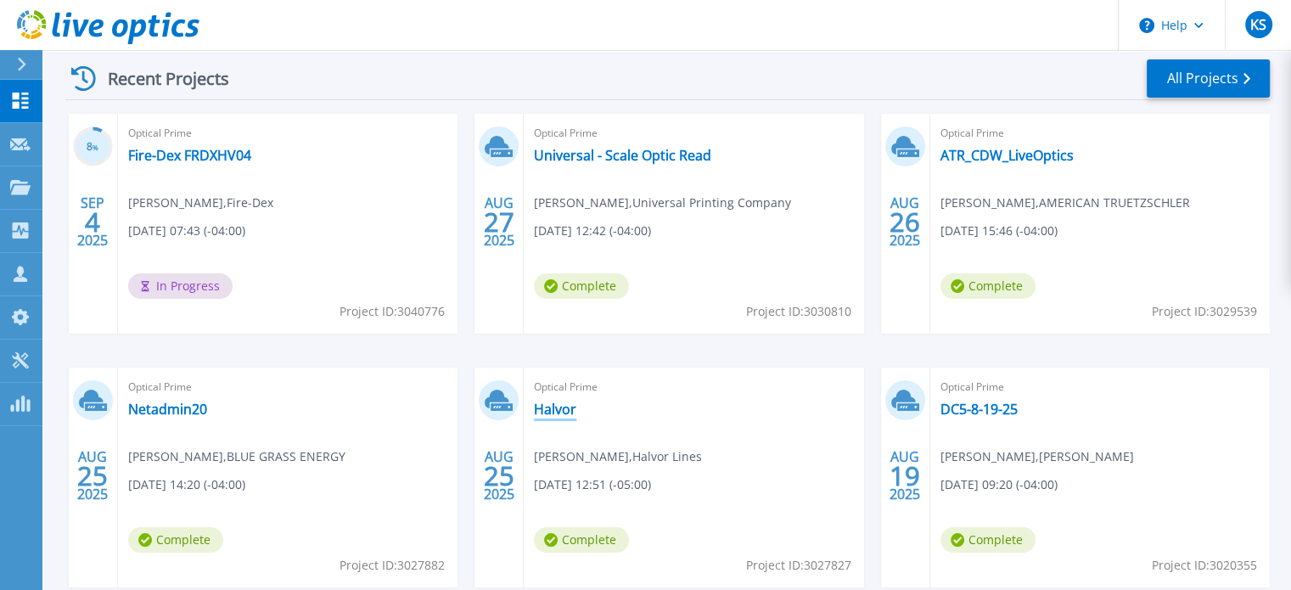
click at [549, 408] on link "Halvor" at bounding box center [555, 409] width 42 height 17
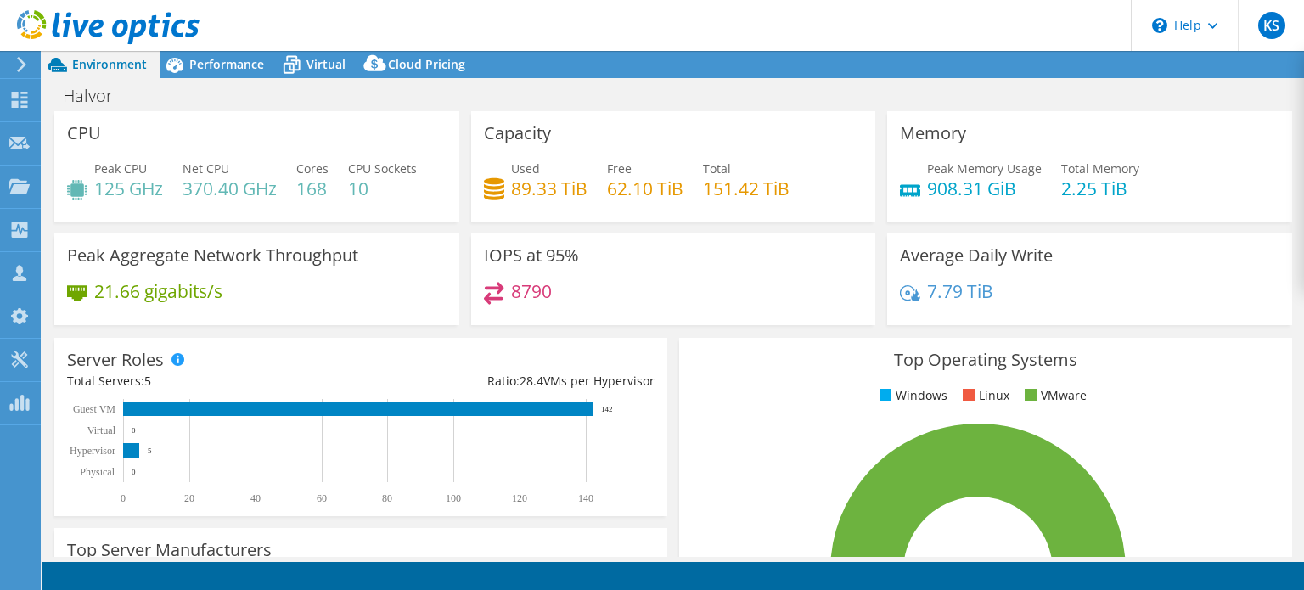
select select "USD"
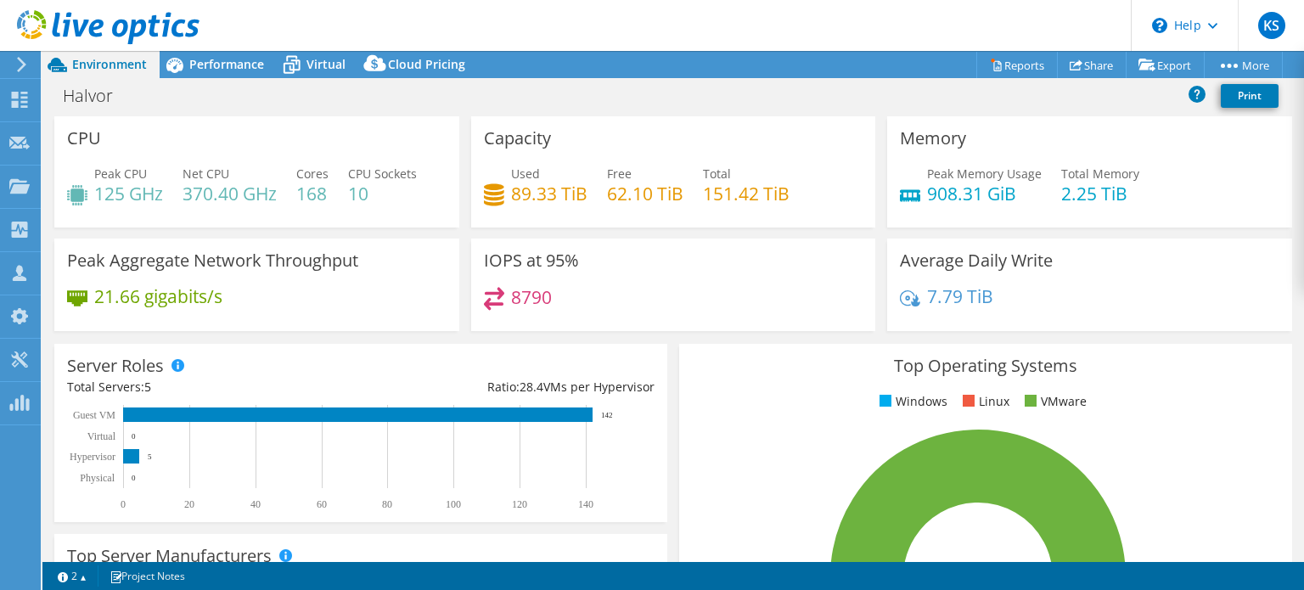
click at [90, 30] on use at bounding box center [108, 27] width 183 height 34
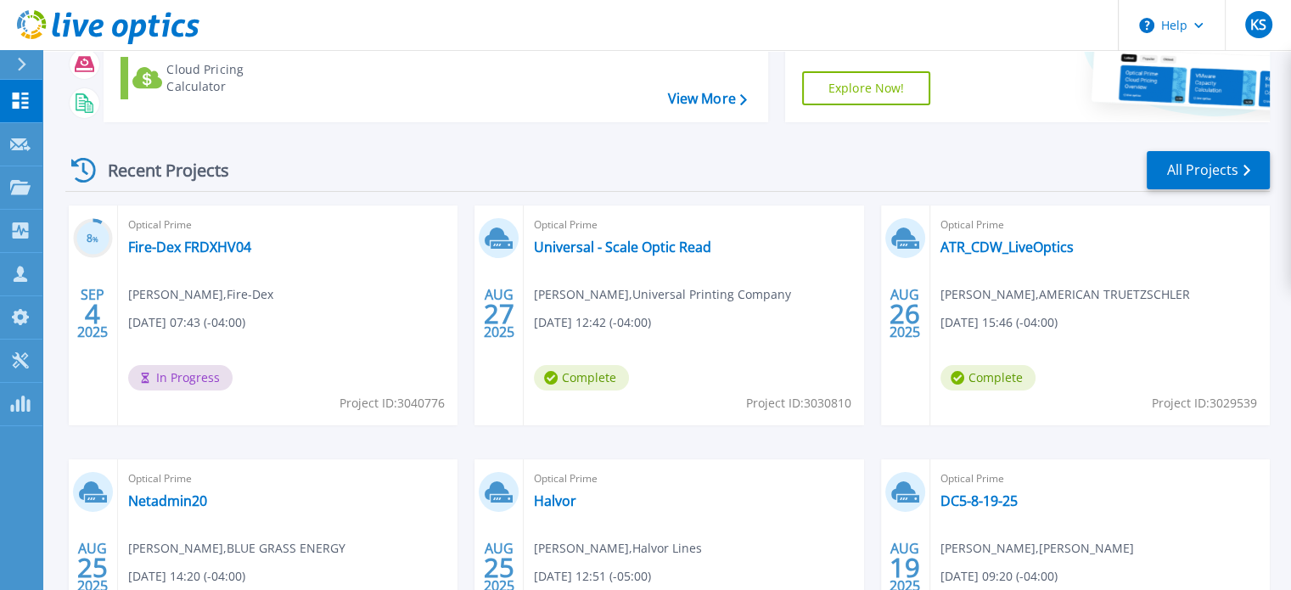
scroll to position [170, 0]
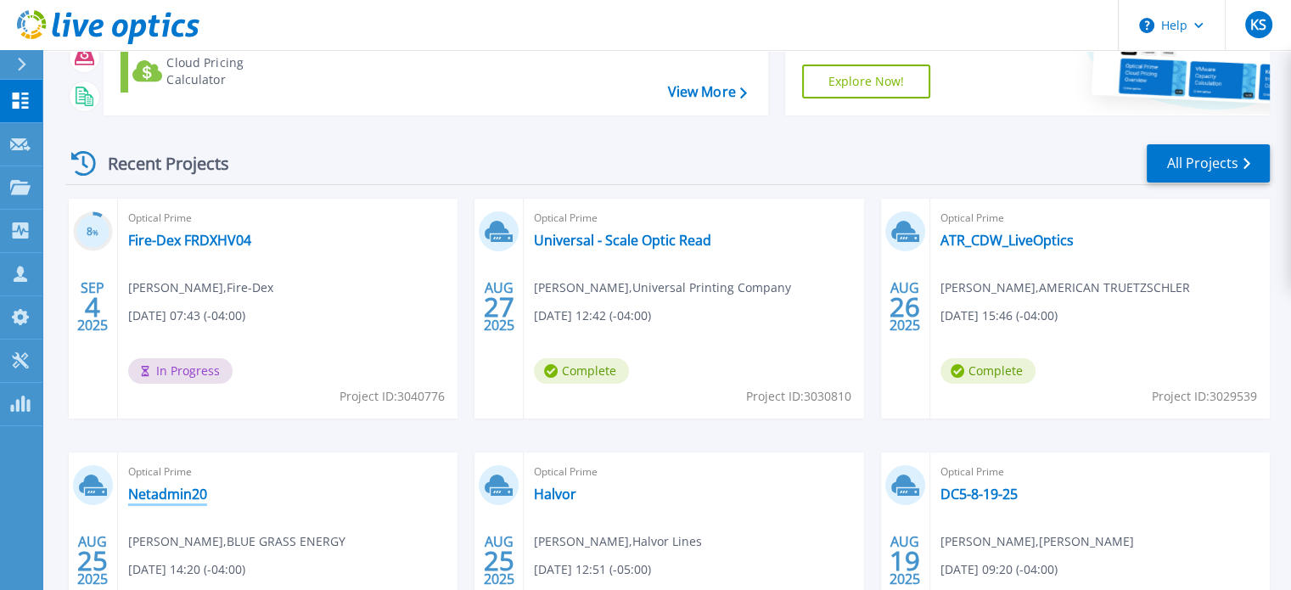
click at [171, 492] on link "Netadmin20" at bounding box center [167, 494] width 79 height 17
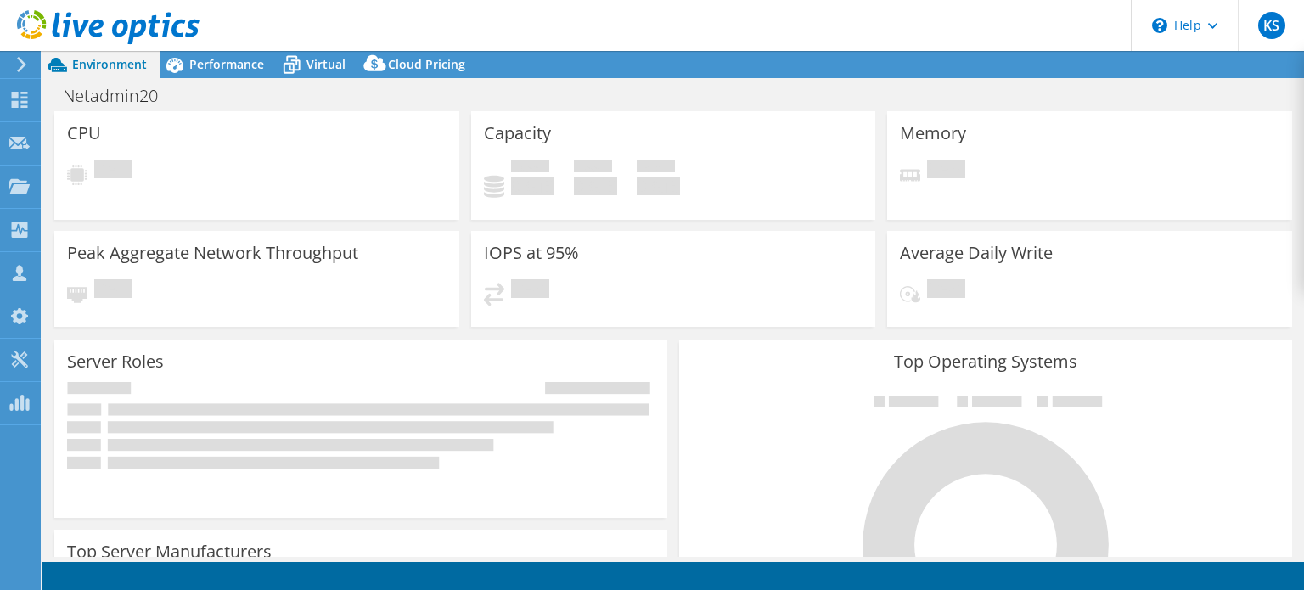
select select "USD"
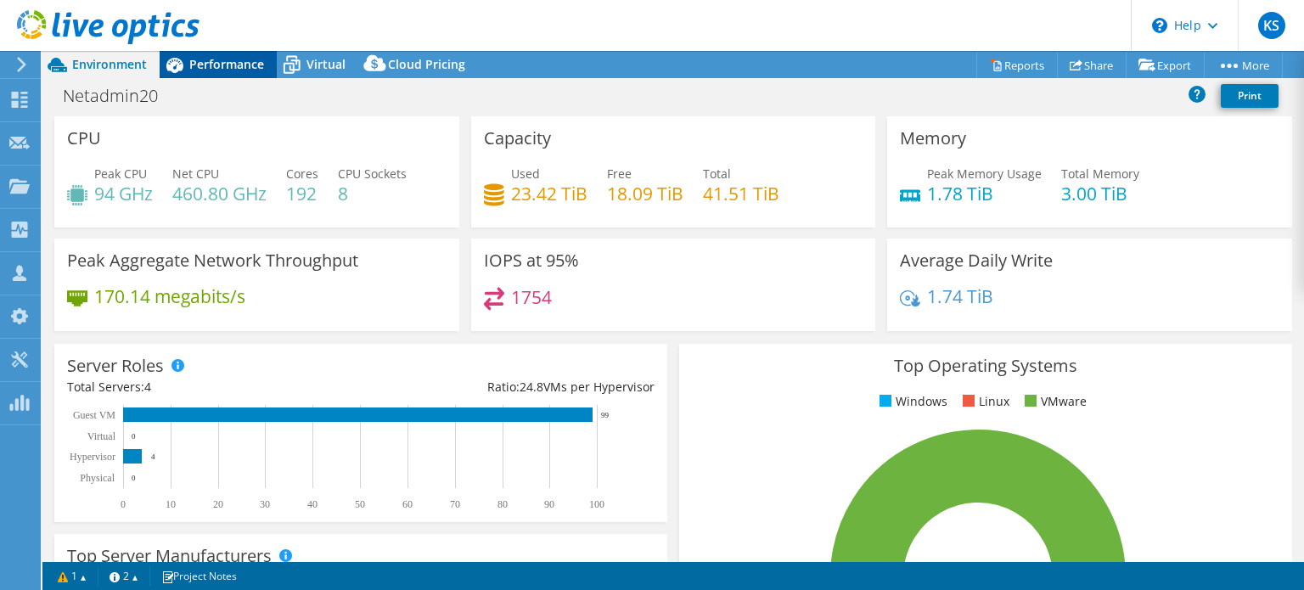
click at [228, 60] on span "Performance" at bounding box center [226, 64] width 75 height 16
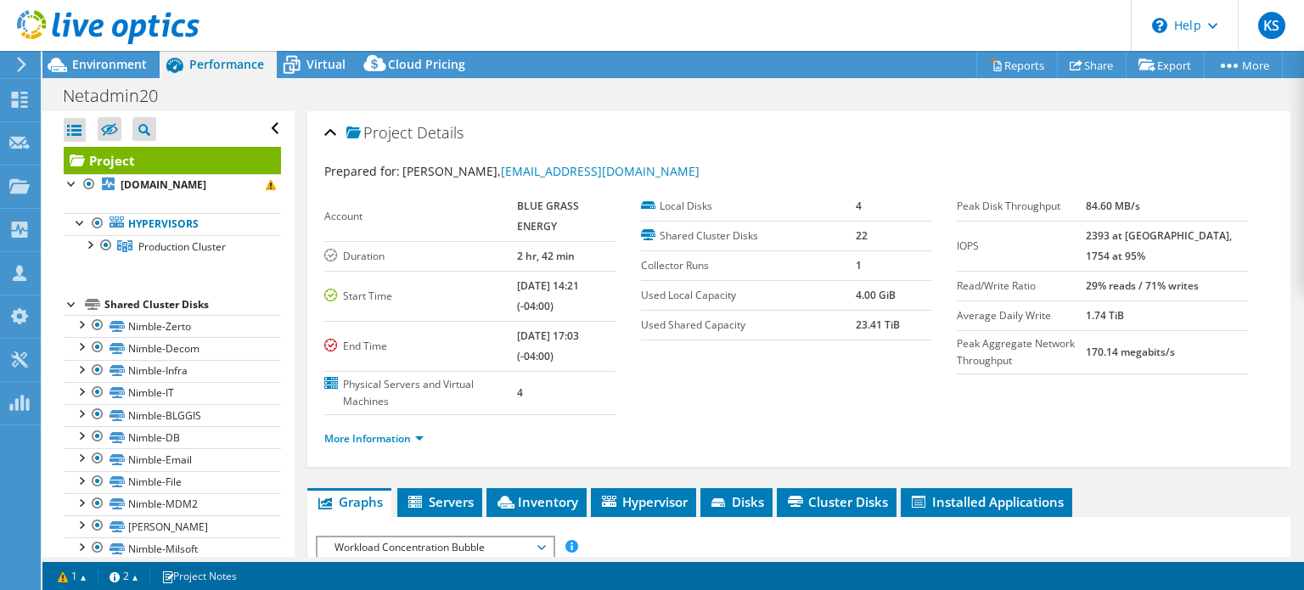
click at [150, 26] on use at bounding box center [108, 27] width 183 height 34
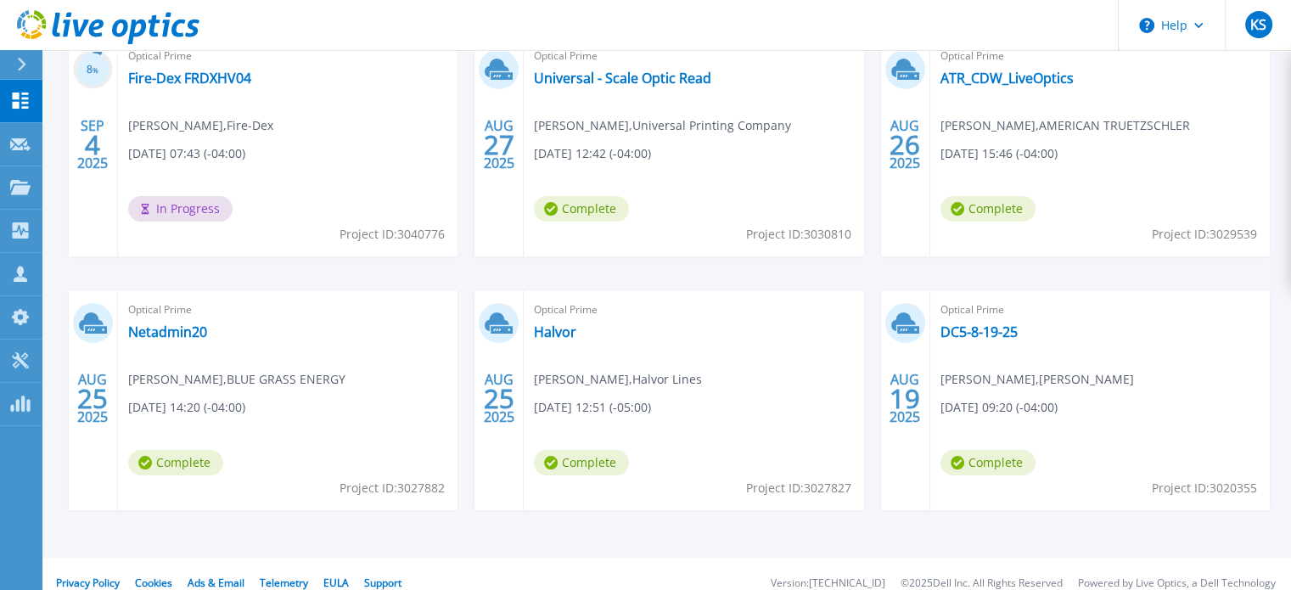
scroll to position [340, 0]
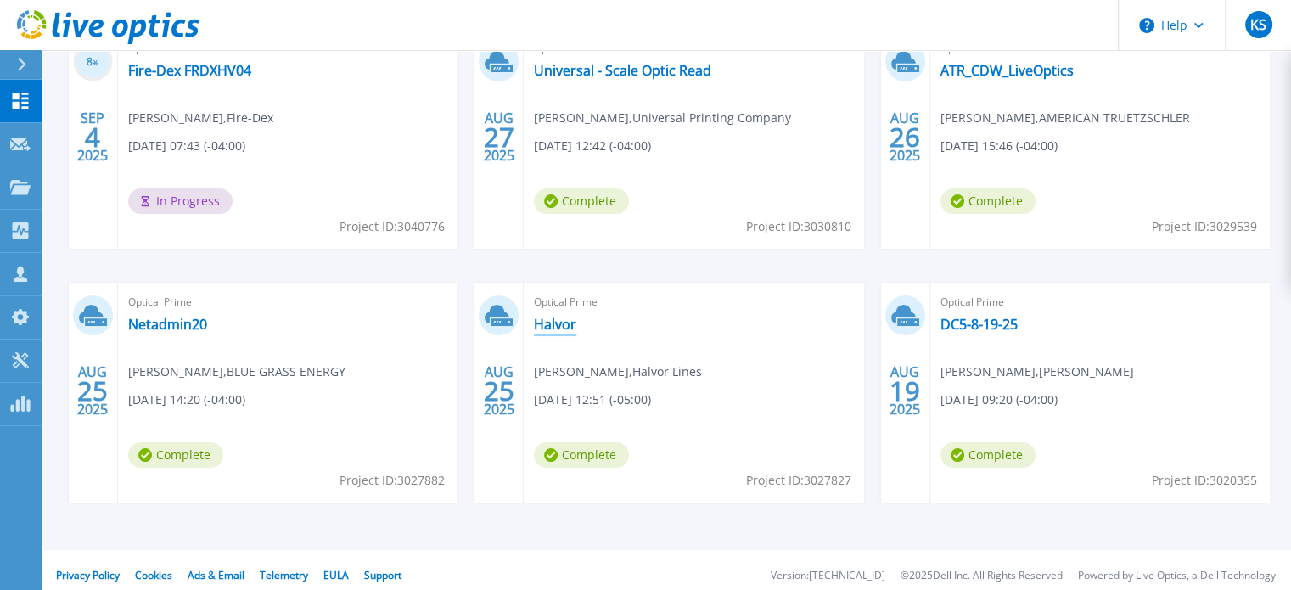
click at [549, 318] on link "Halvor" at bounding box center [555, 324] width 42 height 17
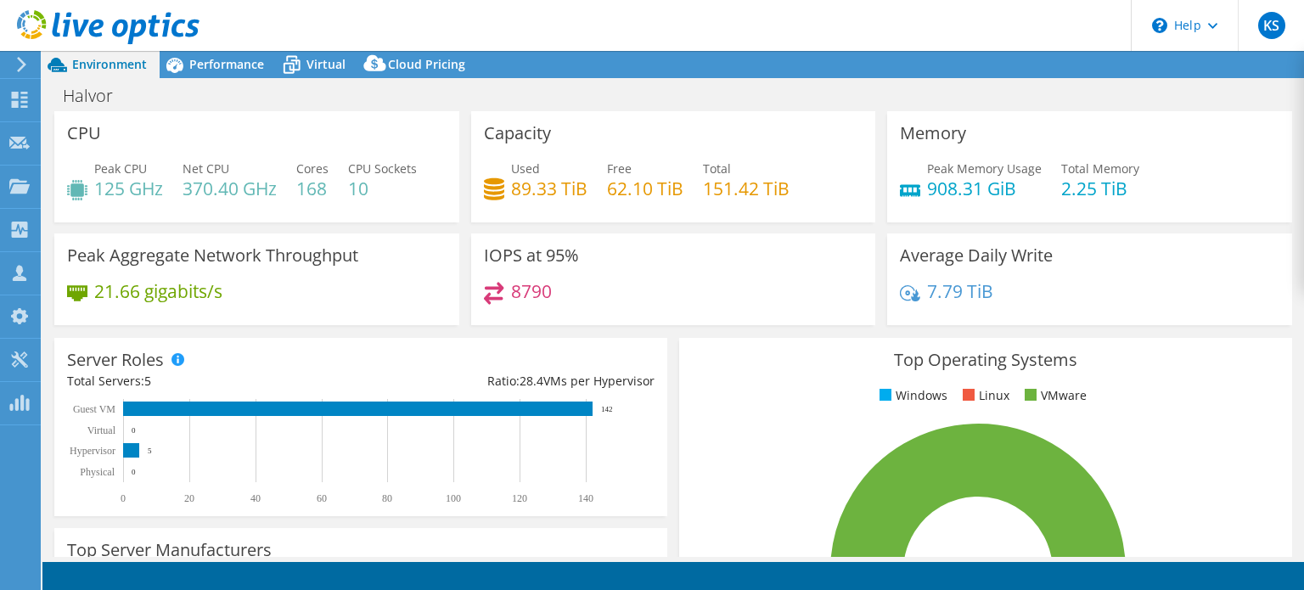
select select "USD"
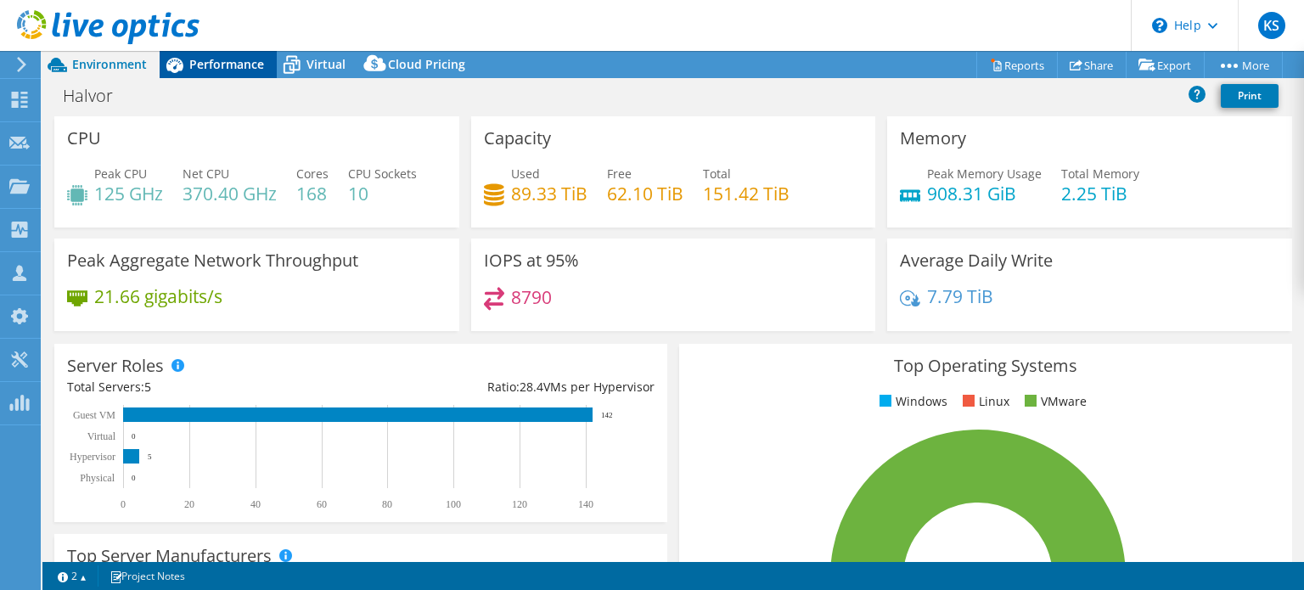
click at [224, 62] on span "Performance" at bounding box center [226, 64] width 75 height 16
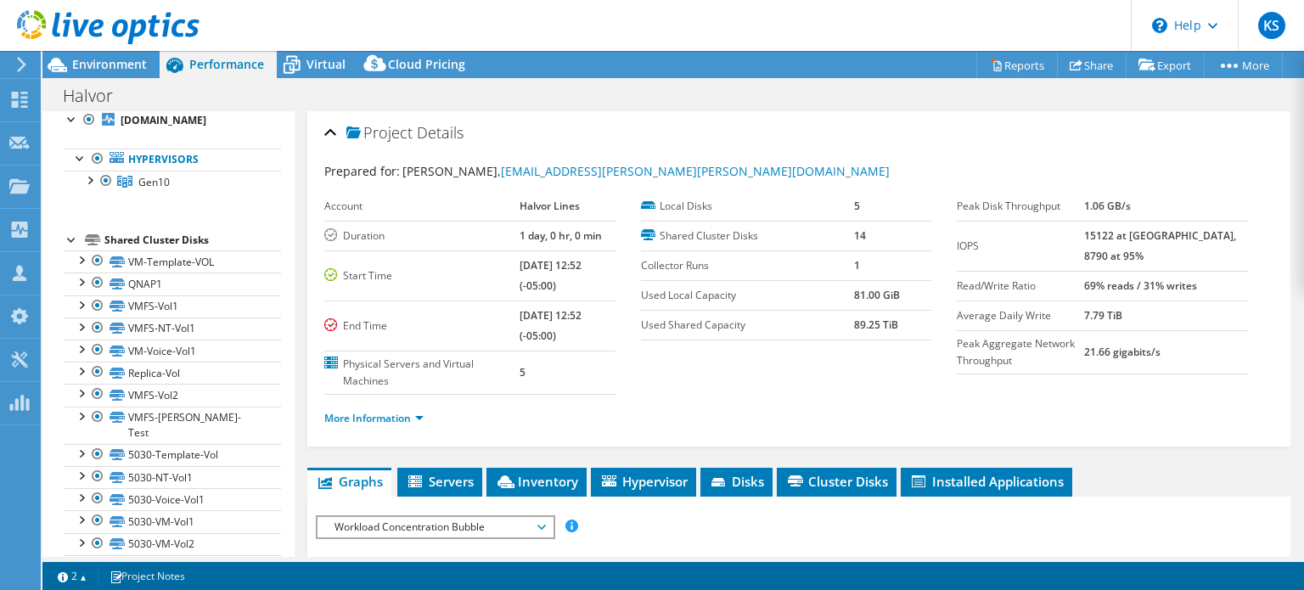
scroll to position [66, 0]
drag, startPoint x: 294, startPoint y: 238, endPoint x: 285, endPoint y: 290, distance: 52.5
click at [285, 290] on aside "Open All Close All Hide Excluded Nodes Project Tree Filter" at bounding box center [168, 334] width 252 height 446
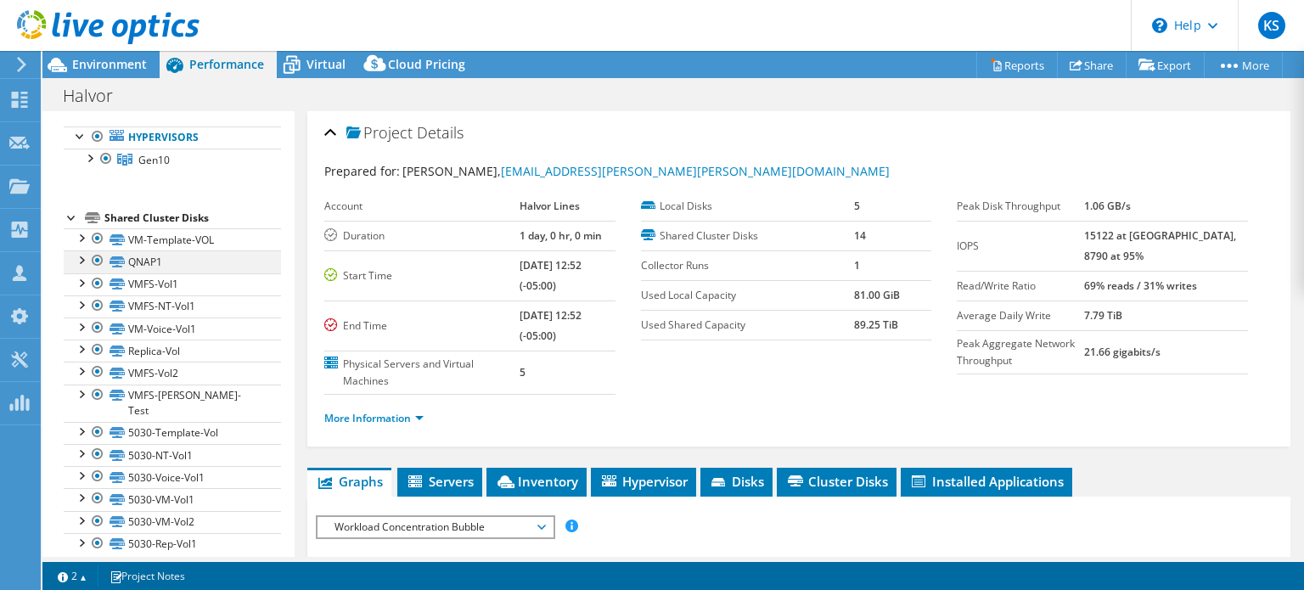
click at [95, 259] on div at bounding box center [97, 260] width 17 height 20
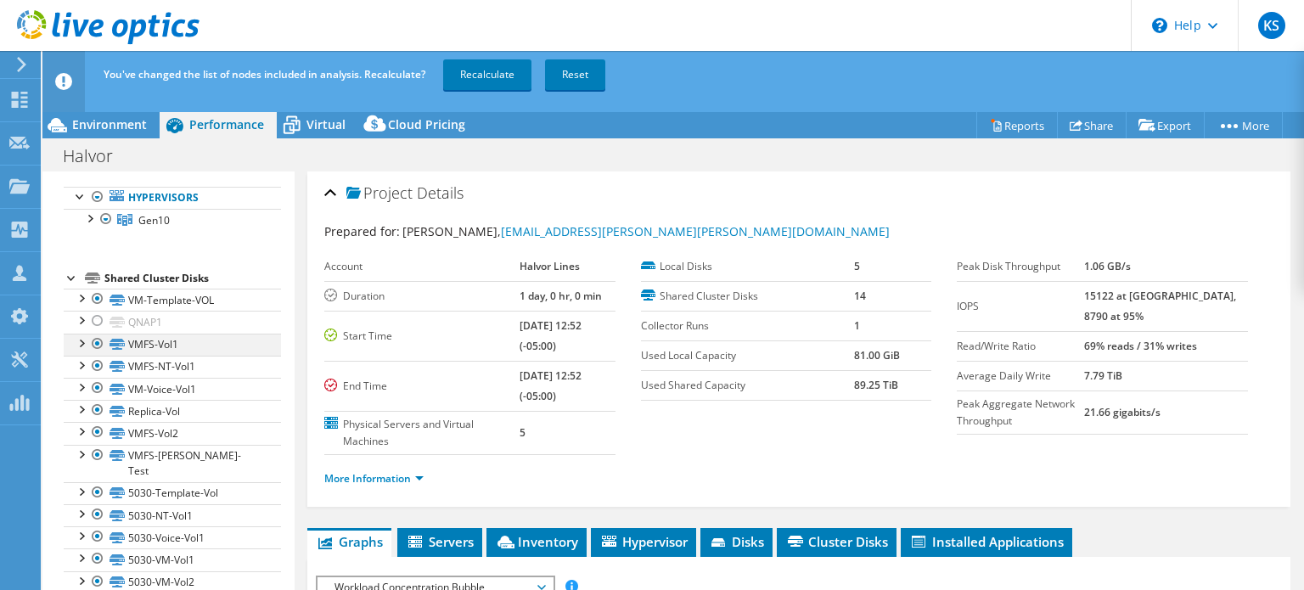
click at [96, 344] on div at bounding box center [97, 344] width 17 height 20
click at [95, 362] on div at bounding box center [97, 366] width 17 height 20
click at [96, 430] on div at bounding box center [97, 432] width 17 height 20
click at [96, 407] on div at bounding box center [97, 410] width 17 height 20
click at [96, 380] on div at bounding box center [97, 388] width 17 height 20
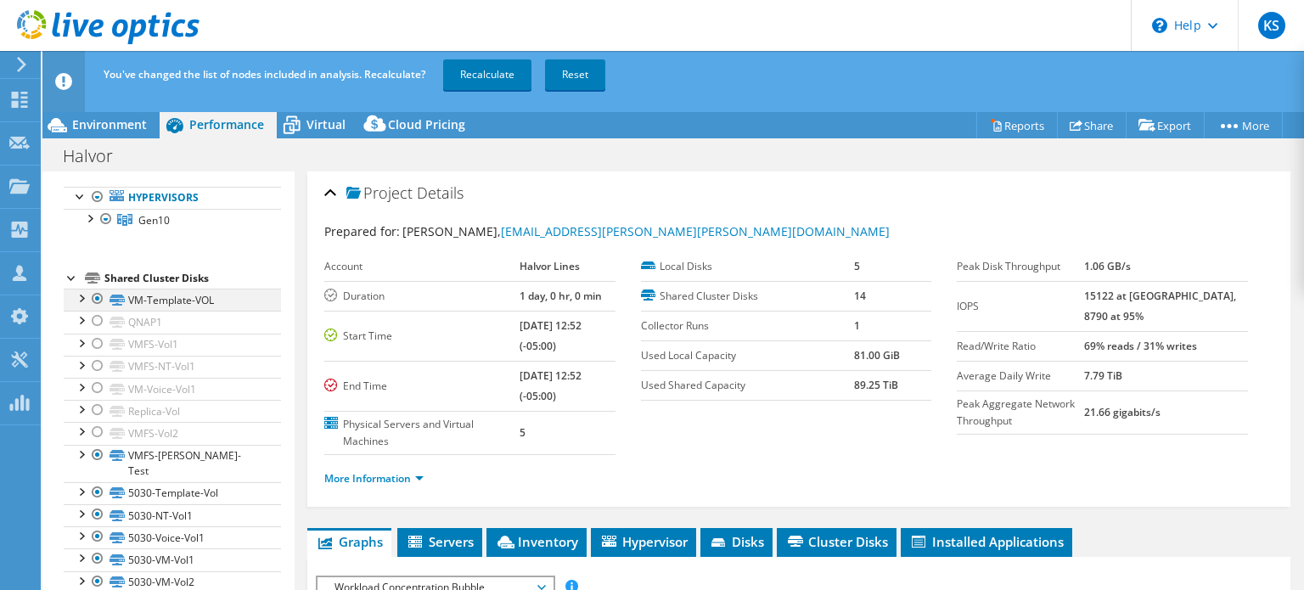
click at [98, 294] on div at bounding box center [97, 299] width 17 height 20
click at [98, 447] on div at bounding box center [97, 455] width 17 height 20
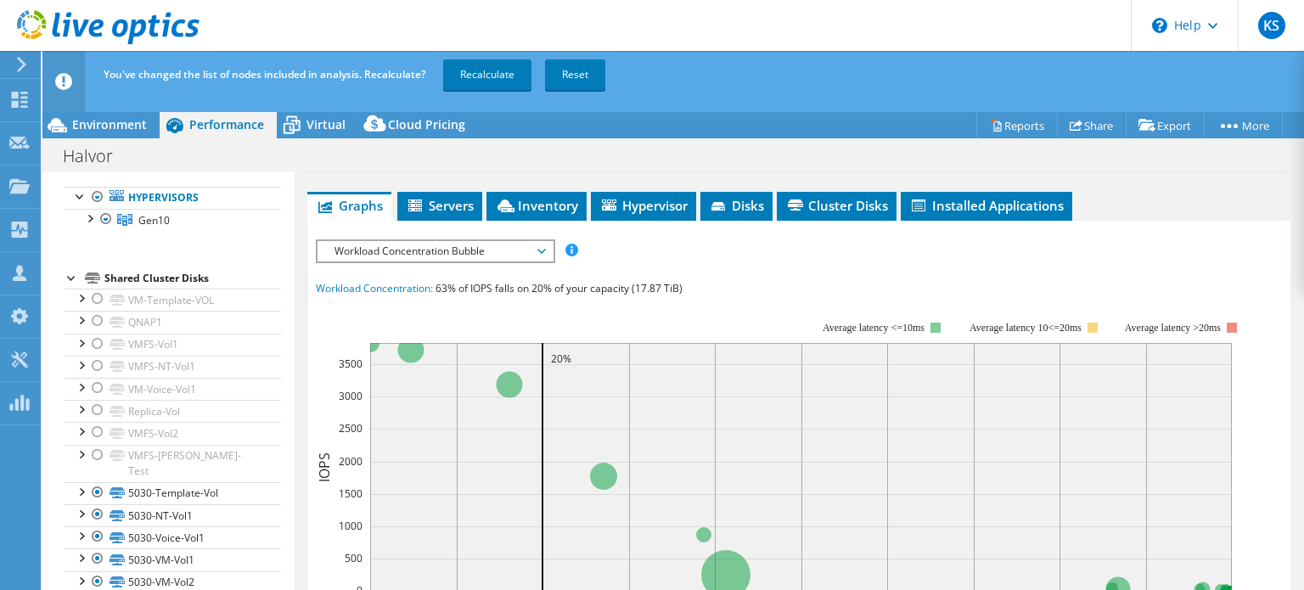
scroll to position [340, 0]
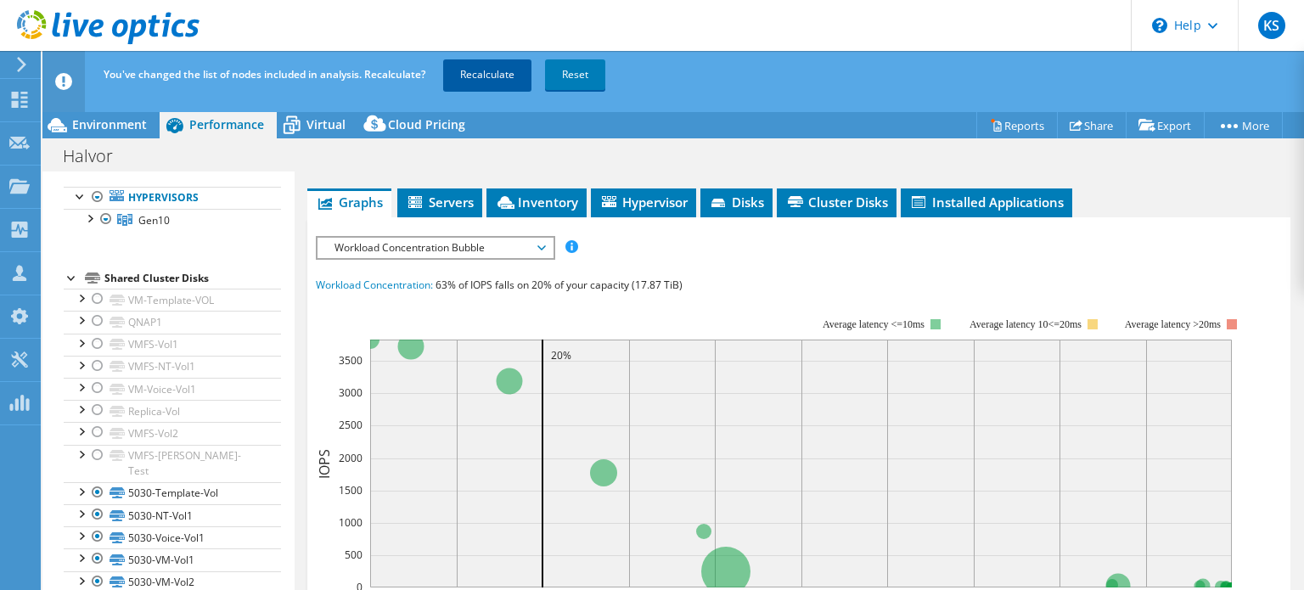
click at [493, 74] on link "Recalculate" at bounding box center [487, 74] width 88 height 31
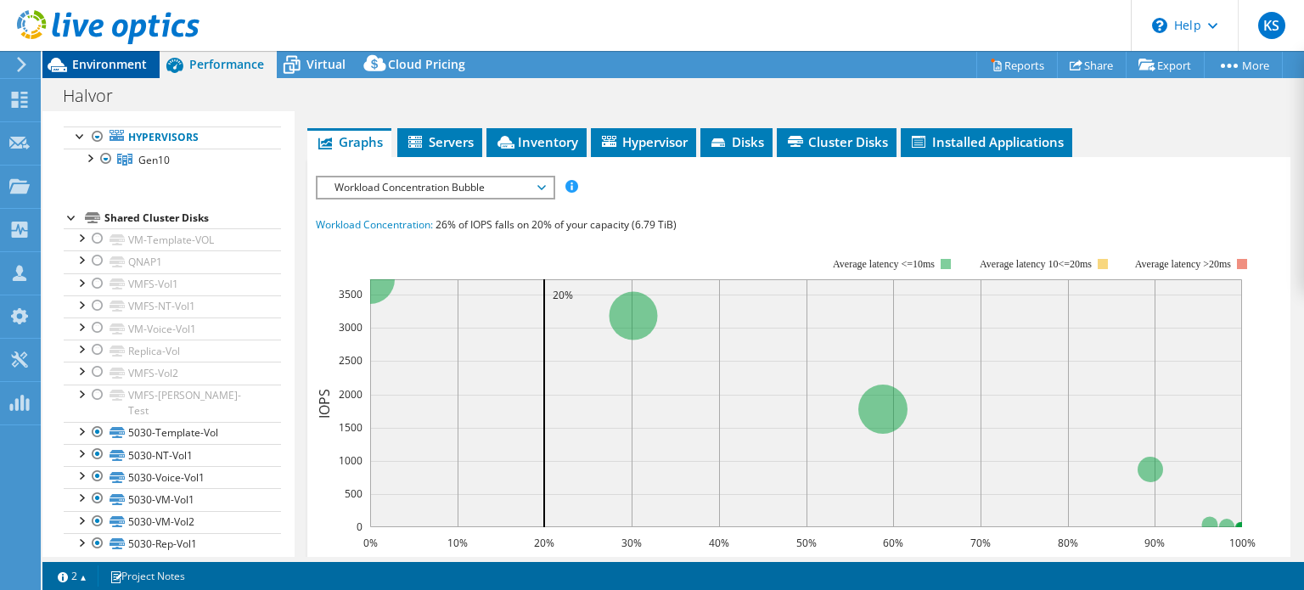
click at [95, 65] on span "Environment" at bounding box center [109, 64] width 75 height 16
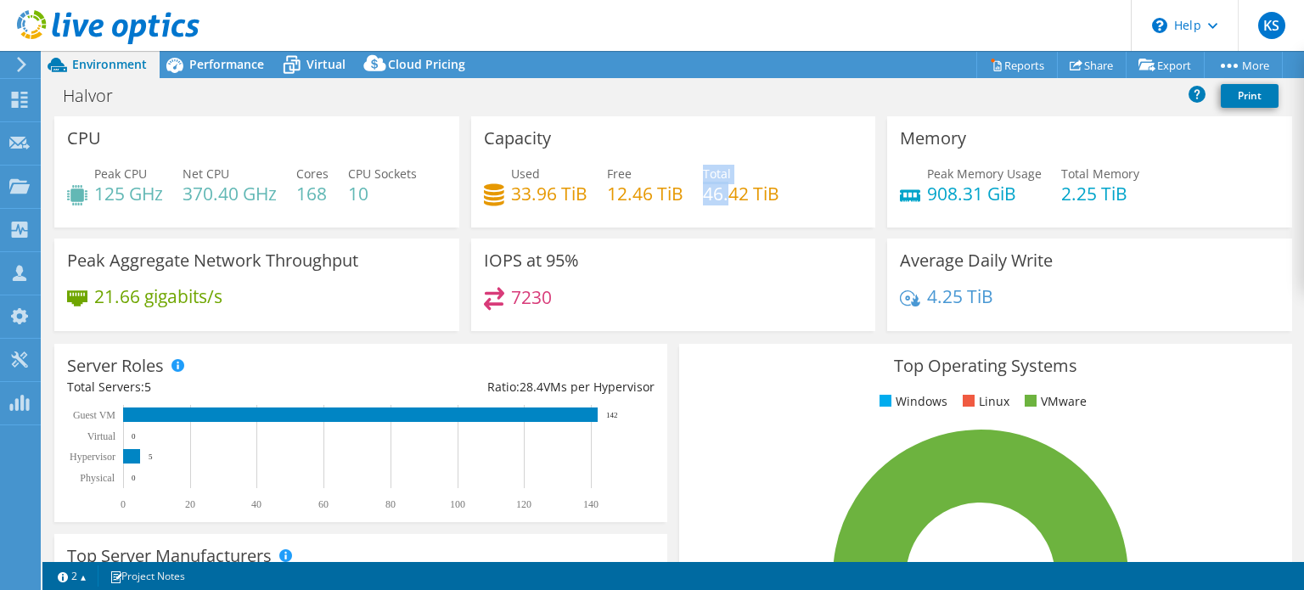
drag, startPoint x: 696, startPoint y: 194, endPoint x: 723, endPoint y: 193, distance: 27.2
click at [723, 193] on div "Used 33.96 TiB Free 12.46 TiB Total 46.42 TiB" at bounding box center [674, 192] width 380 height 55
click at [537, 203] on h4 "33.96 TiB" at bounding box center [549, 193] width 76 height 19
click at [214, 66] on span "Performance" at bounding box center [226, 64] width 75 height 16
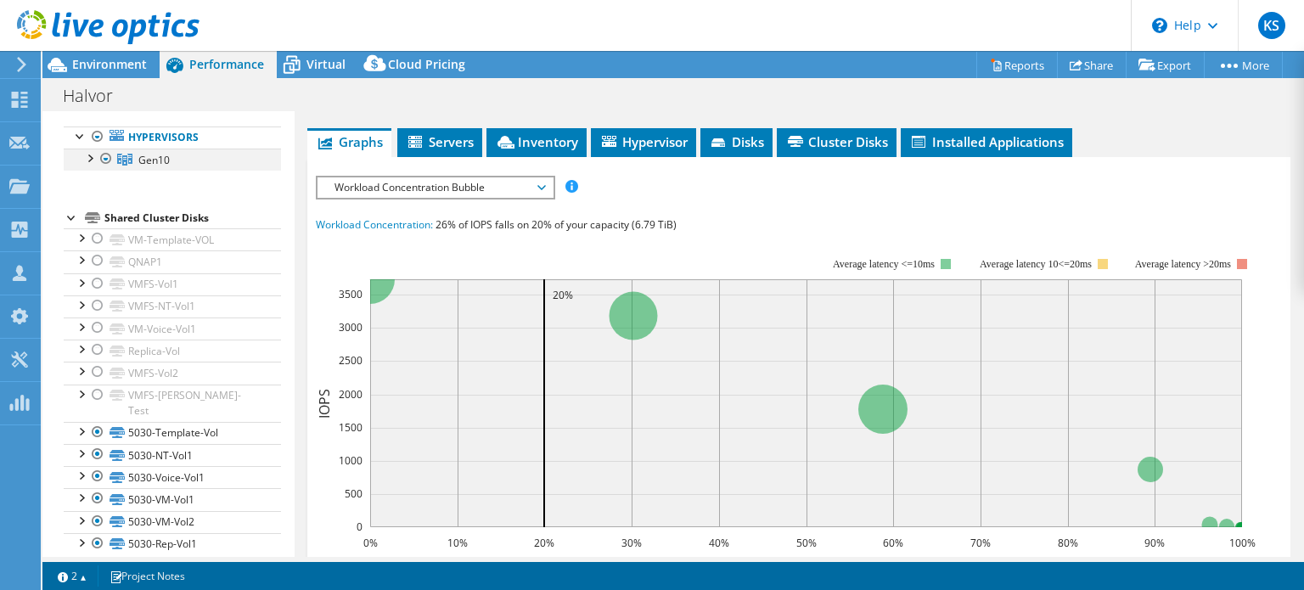
click at [91, 153] on div at bounding box center [89, 157] width 17 height 17
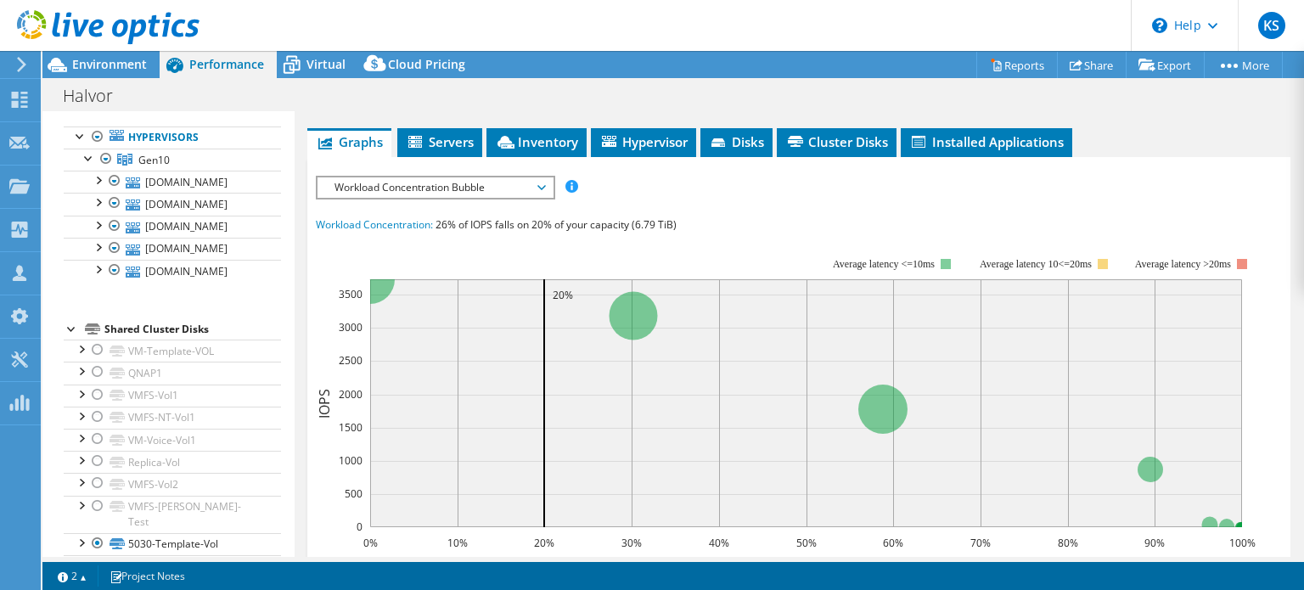
click at [87, 27] on icon at bounding box center [108, 27] width 183 height 35
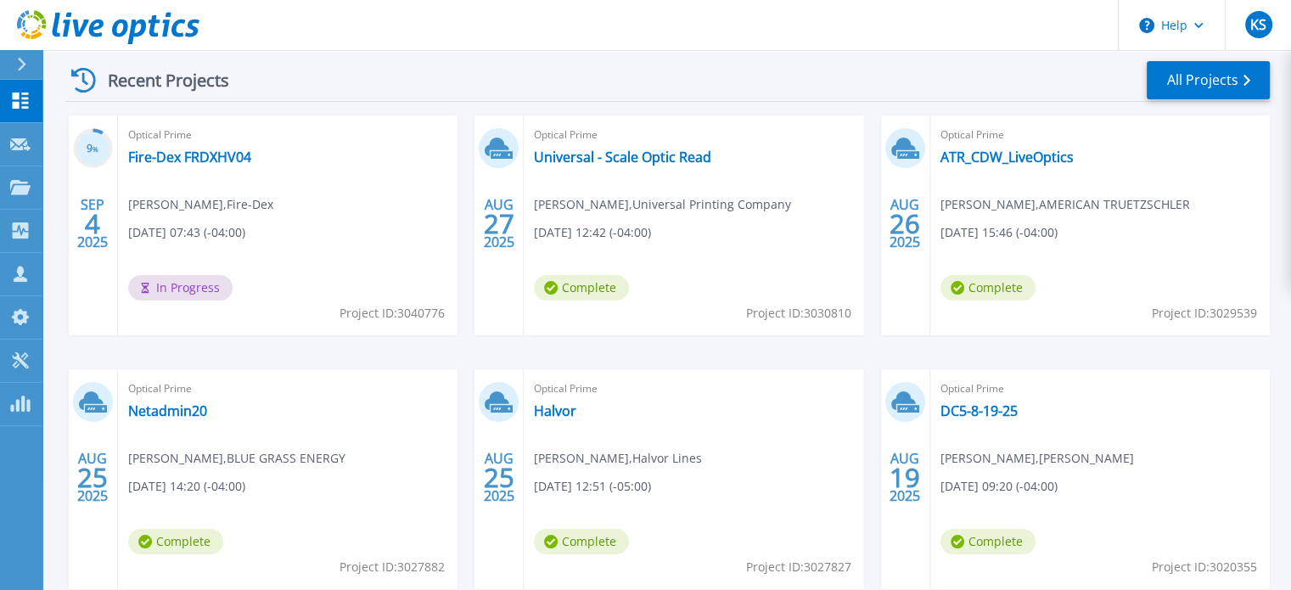
scroll to position [255, 0]
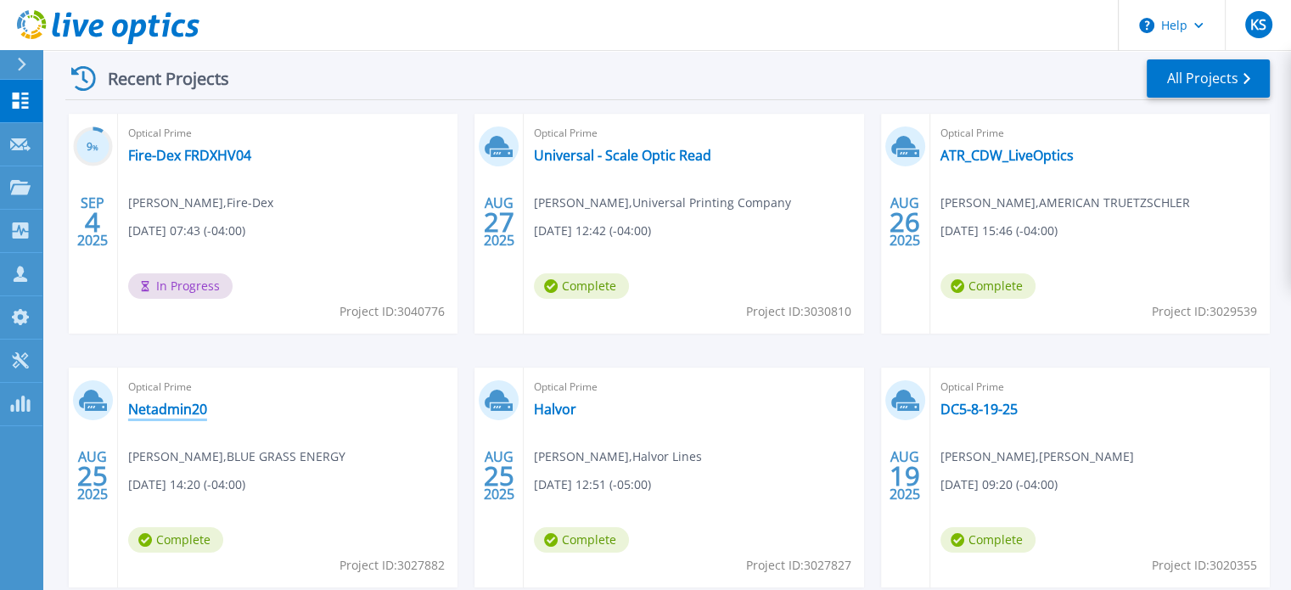
click at [150, 407] on link "Netadmin20" at bounding box center [167, 409] width 79 height 17
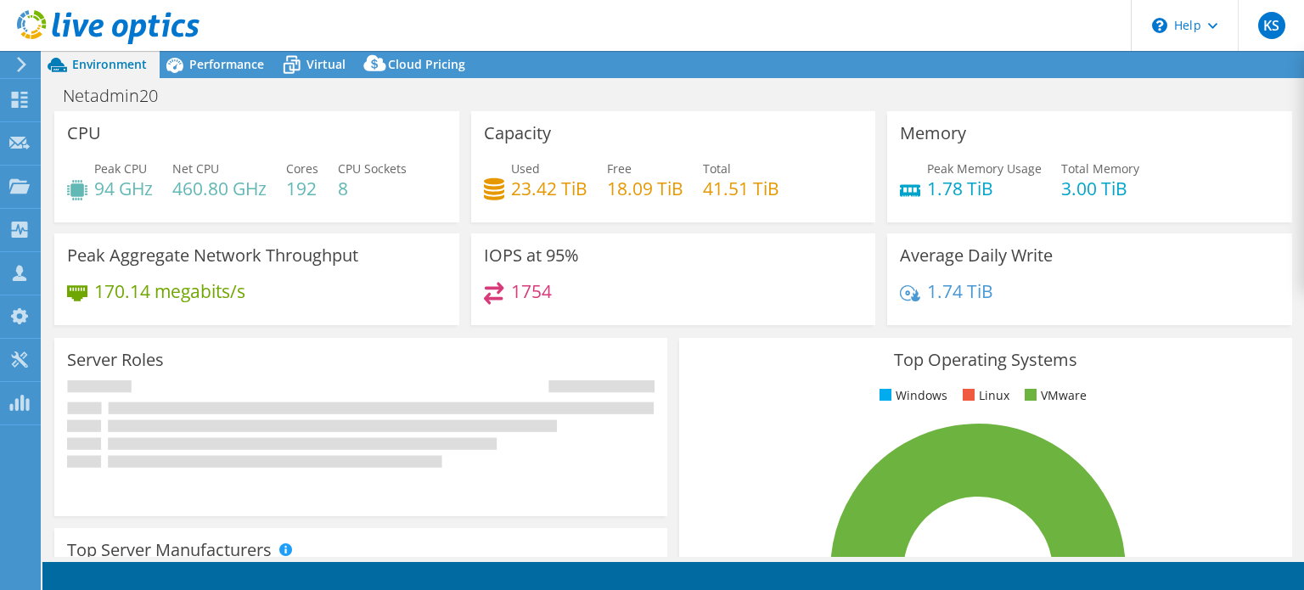
select select "USD"
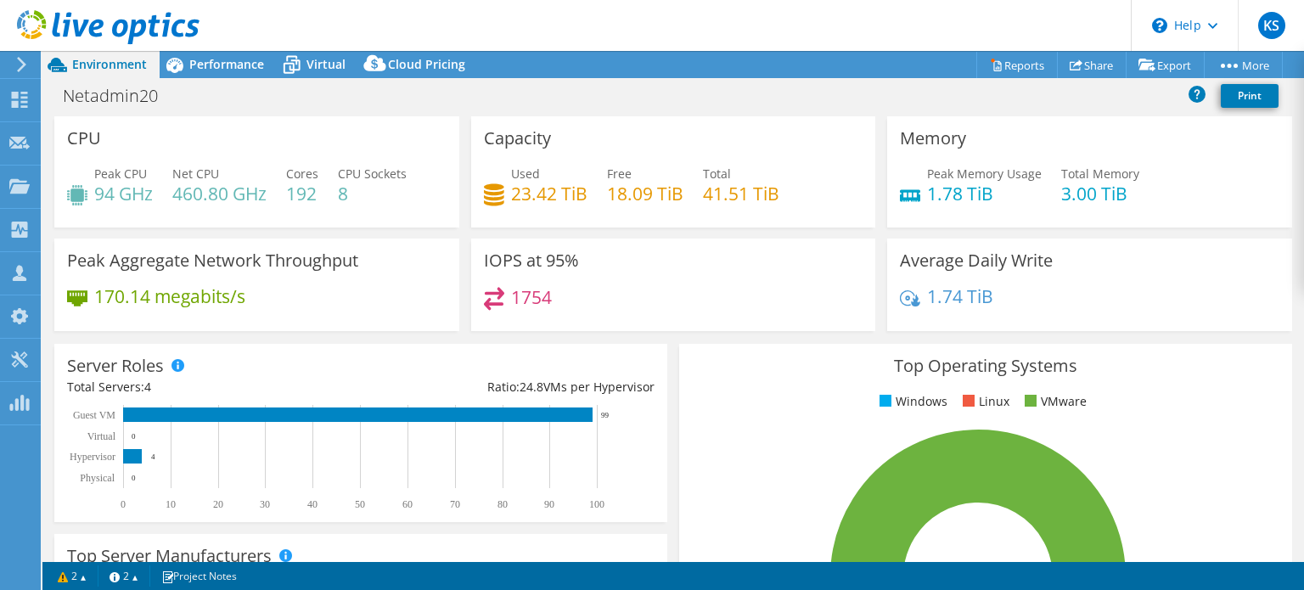
click at [91, 23] on icon at bounding box center [108, 27] width 183 height 35
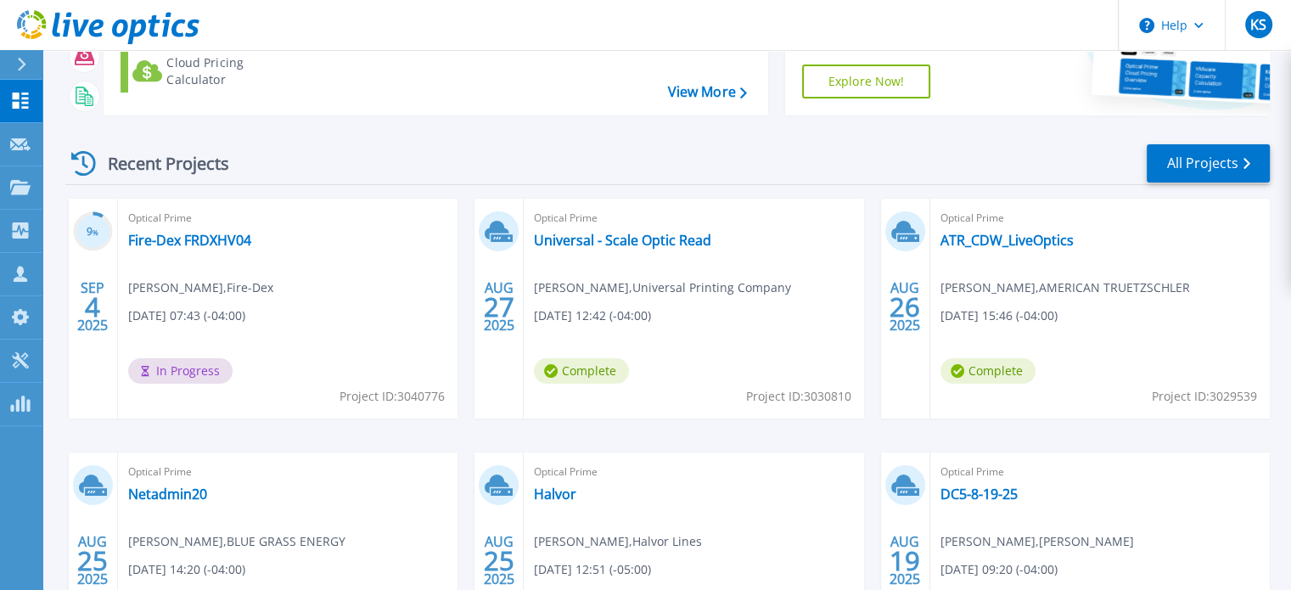
scroll to position [255, 0]
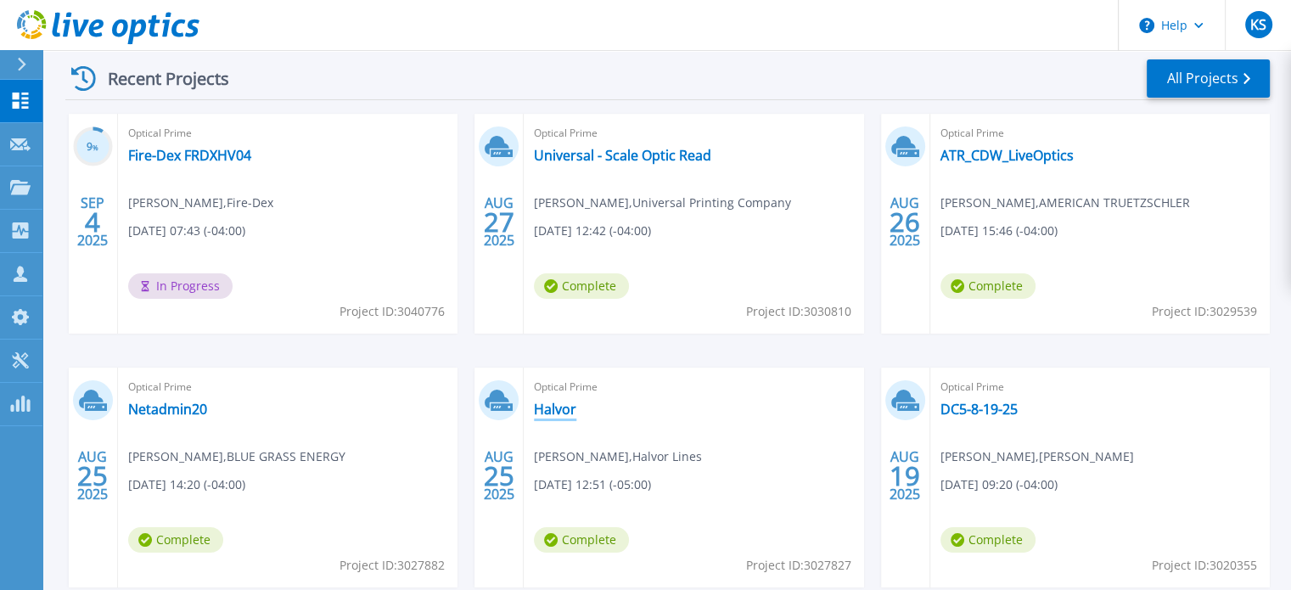
click at [555, 411] on link "Halvor" at bounding box center [555, 409] width 42 height 17
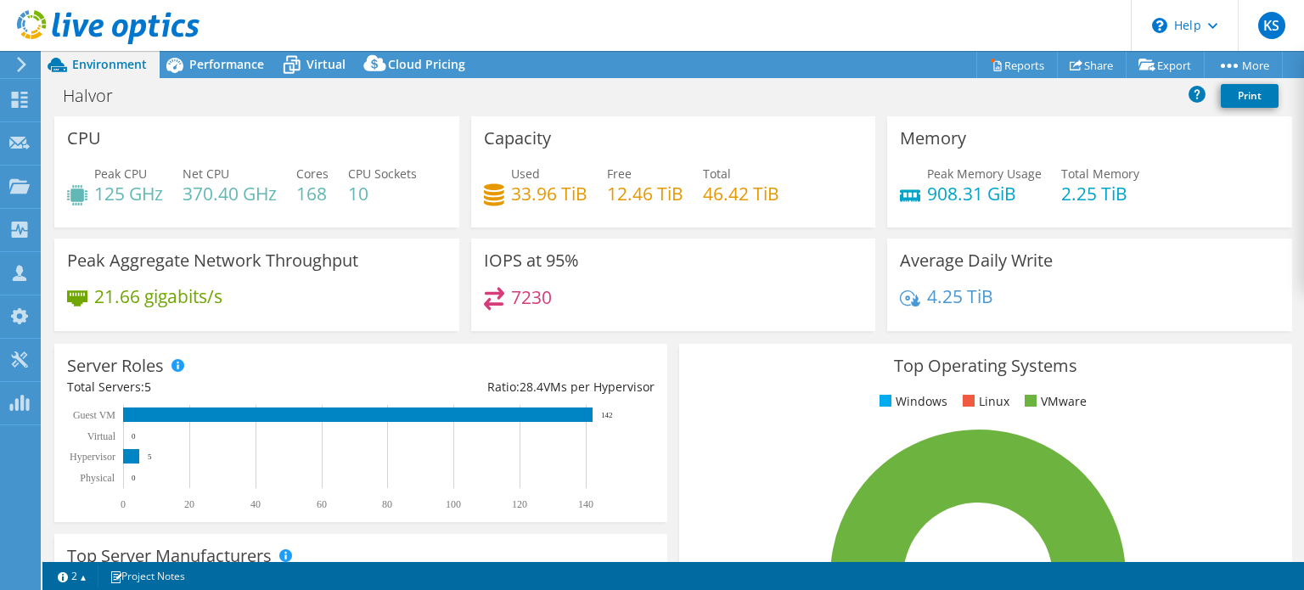
click at [149, 142] on div "CPU Peak CPU 125 GHz Net CPU 370.40 GHz Cores 168 CPU Sockets 10" at bounding box center [256, 171] width 405 height 111
click at [1089, 61] on link "Share" at bounding box center [1092, 65] width 70 height 26
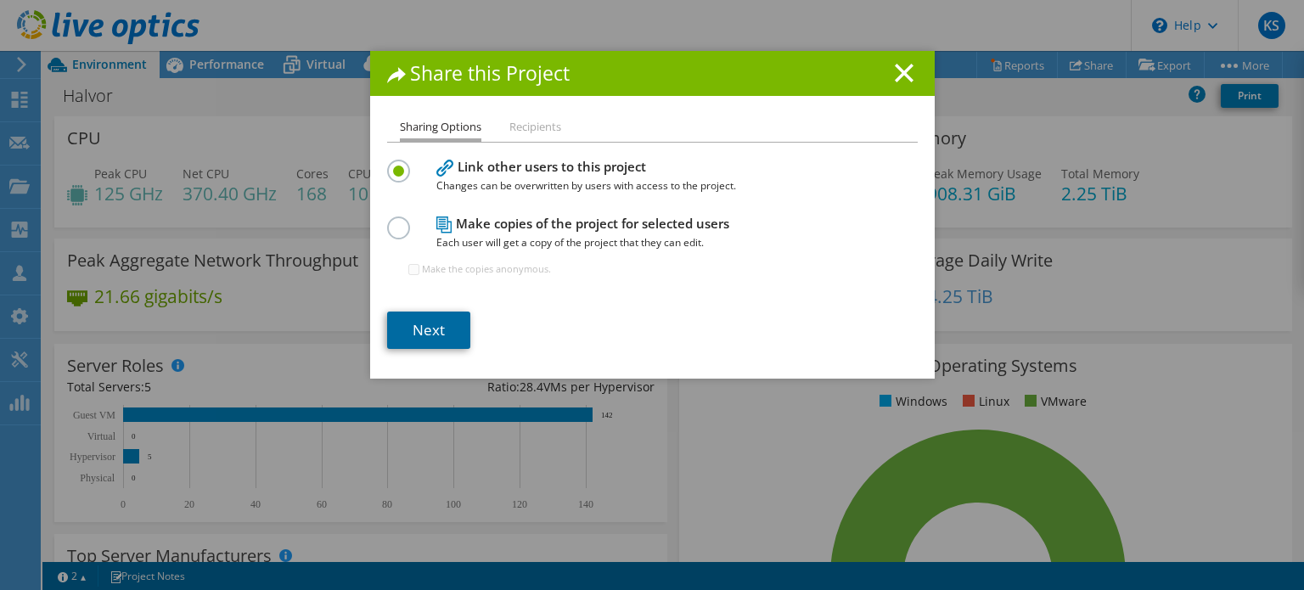
click at [414, 325] on link "Next" at bounding box center [428, 330] width 83 height 37
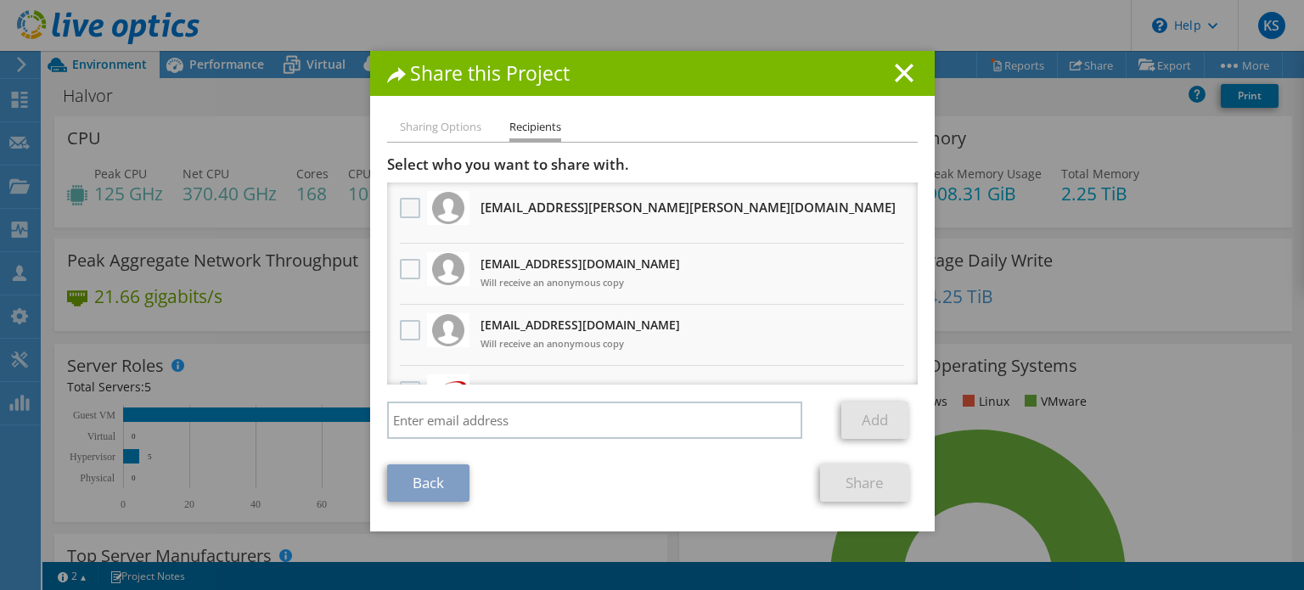
click at [401, 202] on label at bounding box center [412, 208] width 25 height 20
click at [0, 0] on input "checkbox" at bounding box center [0, 0] width 0 height 0
click at [852, 484] on link "Share" at bounding box center [864, 482] width 89 height 37
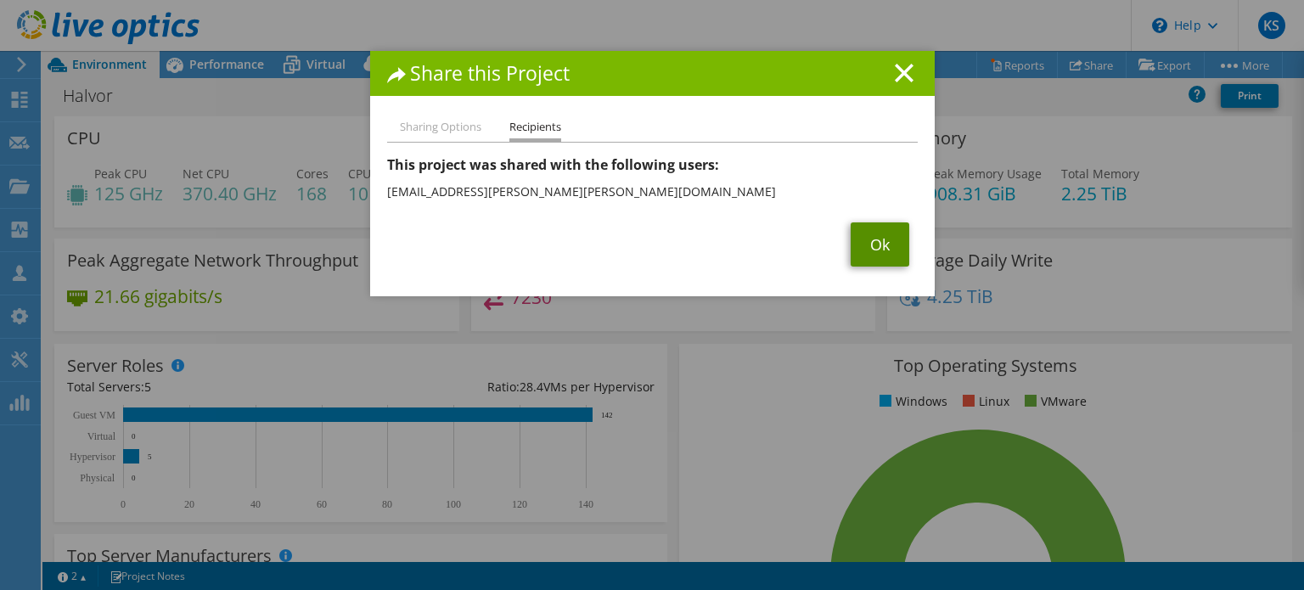
click at [875, 242] on link "Ok" at bounding box center [880, 244] width 59 height 44
